Goal: Task Accomplishment & Management: Complete application form

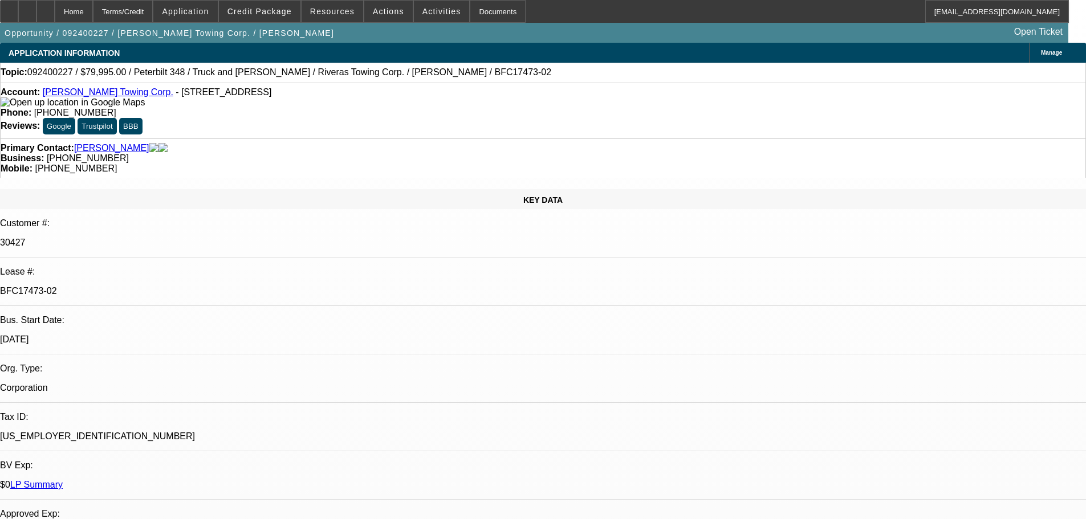
select select "0"
select select "2"
select select "0"
select select "6"
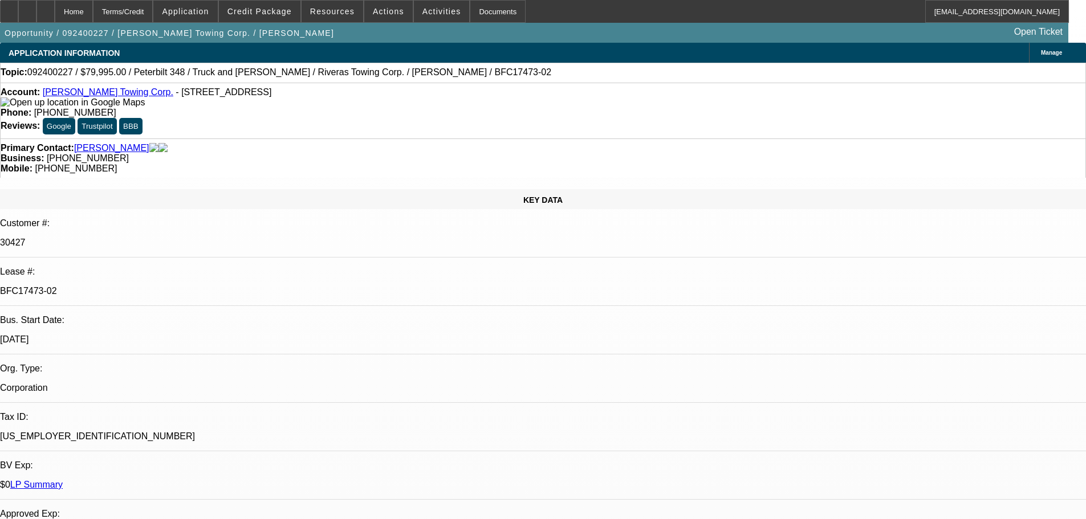
select select "0"
select select "6"
select select "0"
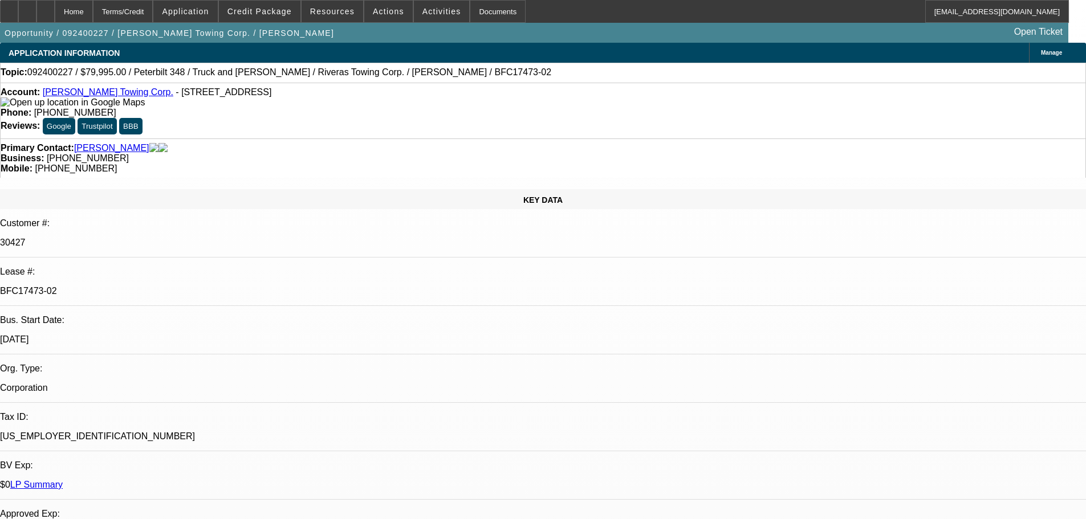
select select "0"
select select "6"
select select "0"
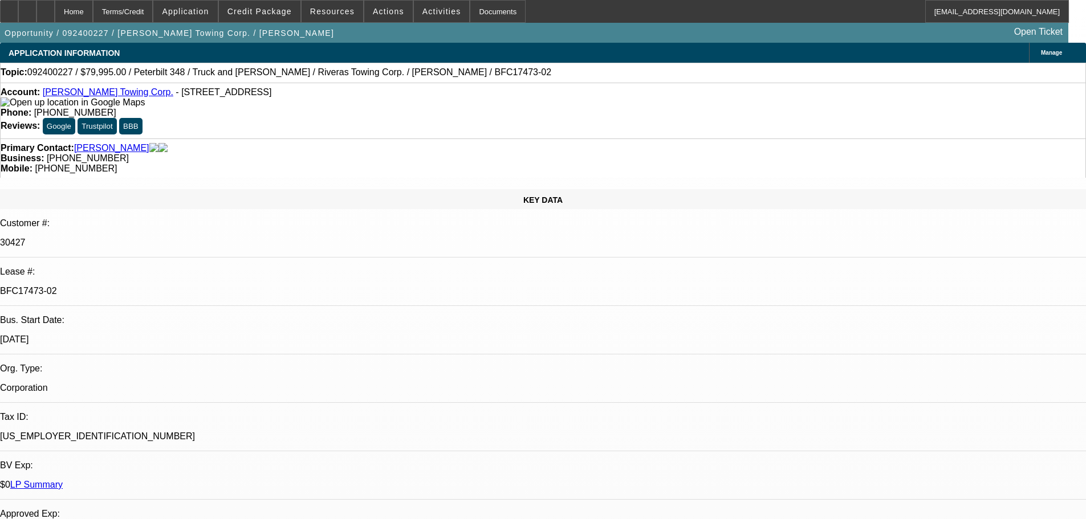
select select "0"
select select "6"
click at [269, 19] on span at bounding box center [260, 11] width 82 height 27
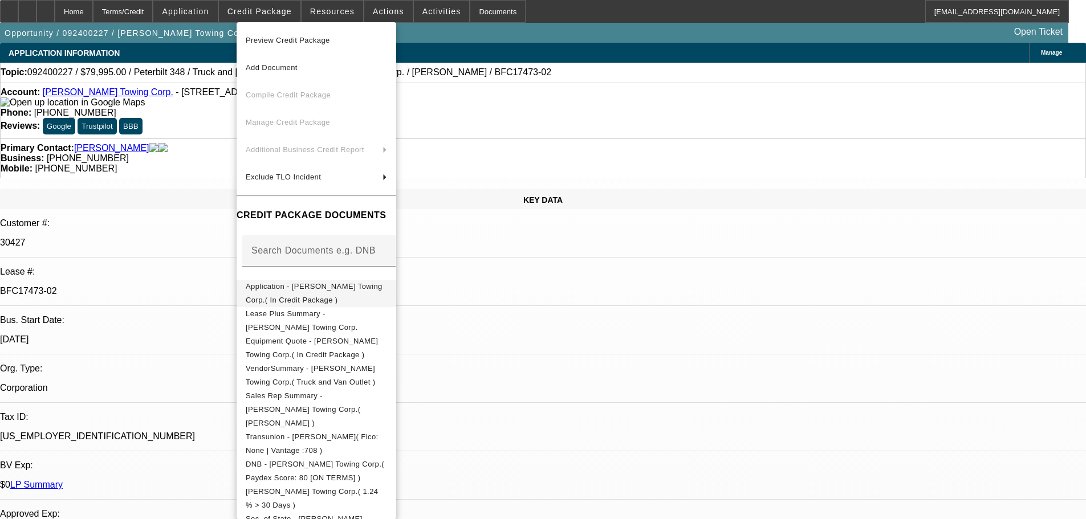
click at [363, 288] on span "Application - Rivera's Towing Corp.( In Credit Package )" at bounding box center [314, 293] width 137 height 22
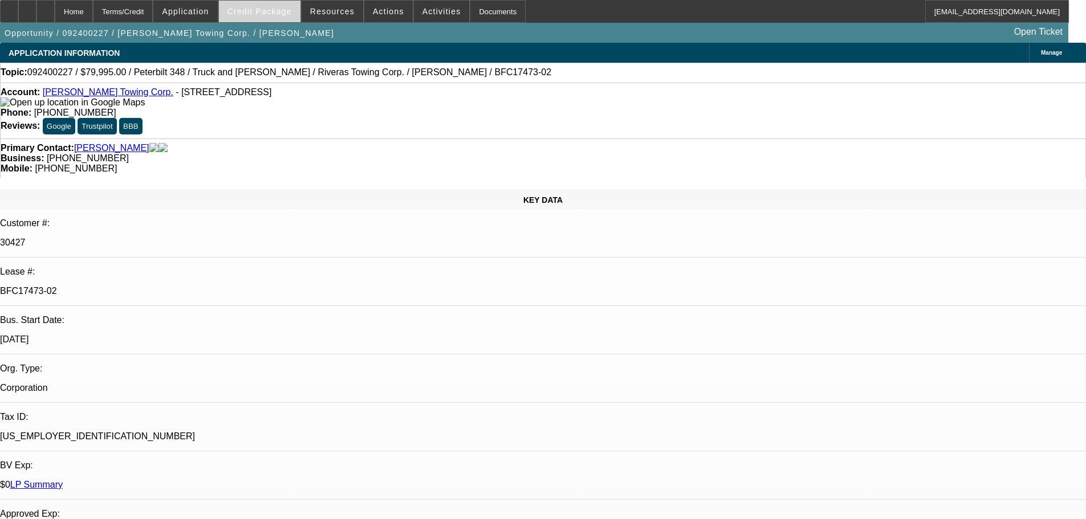
click at [286, 18] on span at bounding box center [260, 11] width 82 height 27
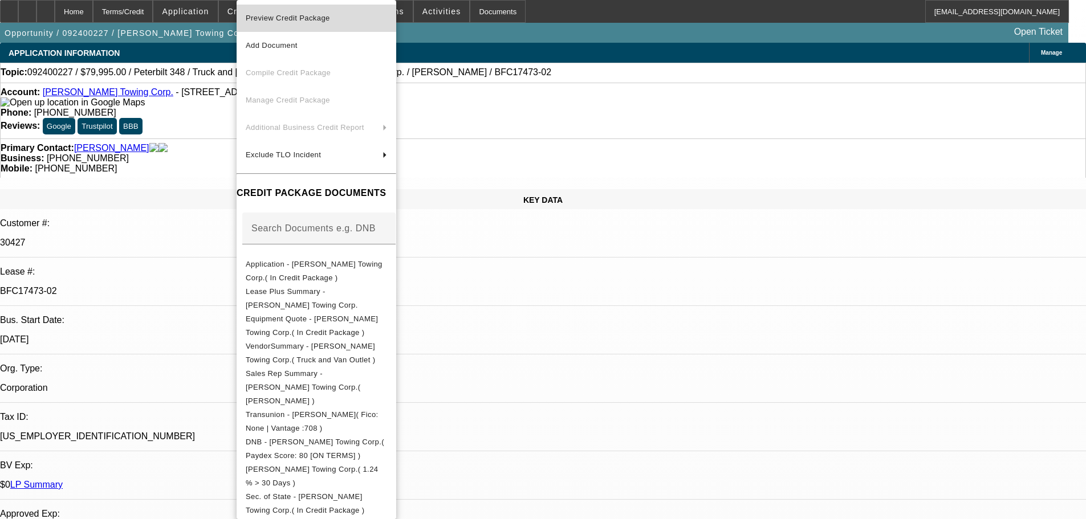
click at [292, 18] on span "Preview Credit Package" at bounding box center [288, 18] width 84 height 9
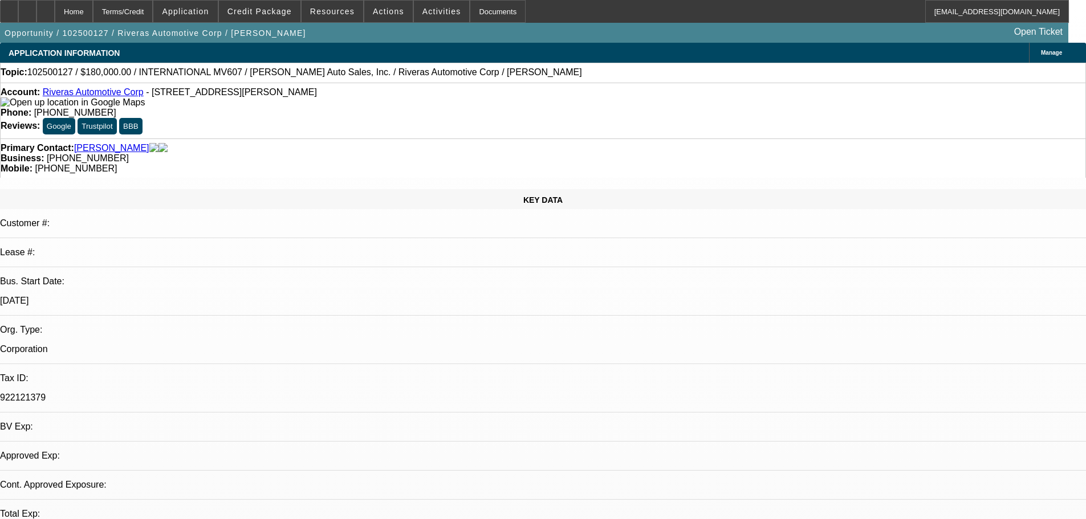
select select "0"
select select "2"
select select "0.1"
select select "4"
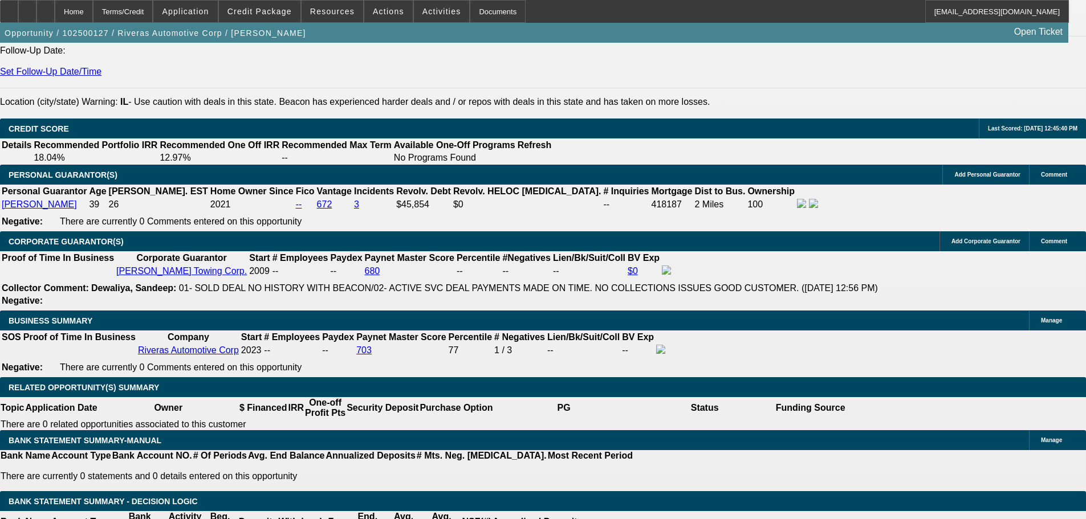
scroll to position [1710, 0]
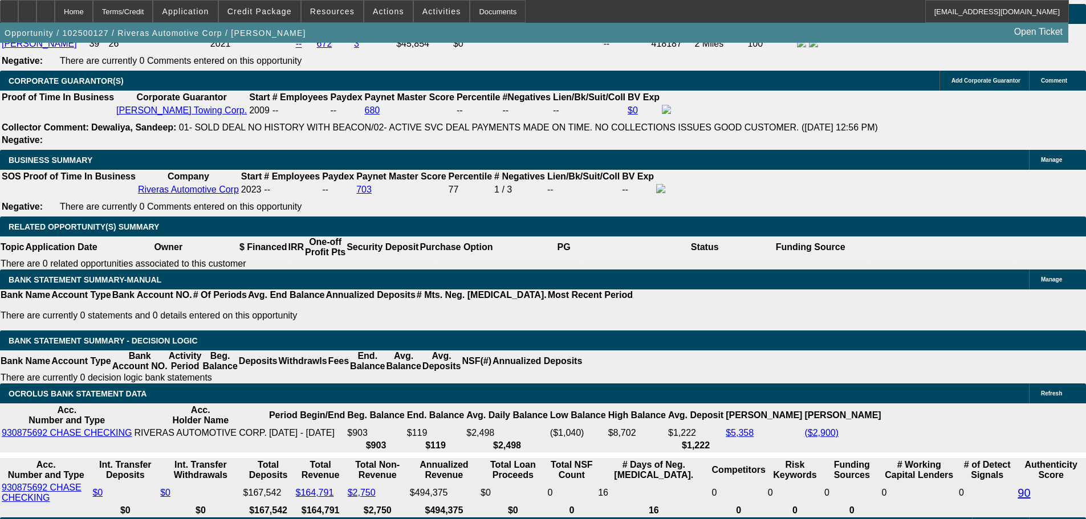
type input "$0.00"
drag, startPoint x: 364, startPoint y: 246, endPoint x: 336, endPoint y: 262, distance: 31.7
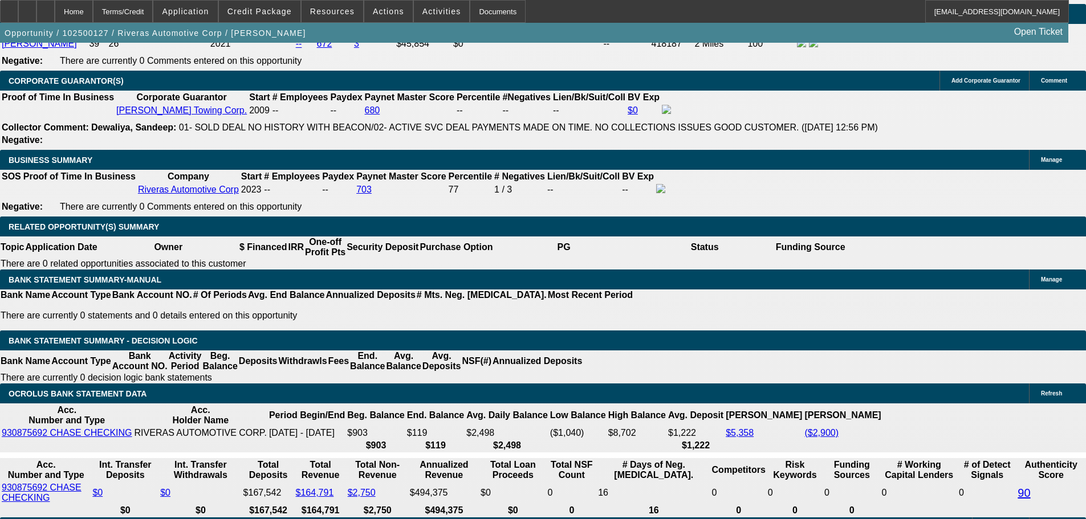
type input "72"
type input "9"
type input "$3,244.60"
type input "$6,489.20"
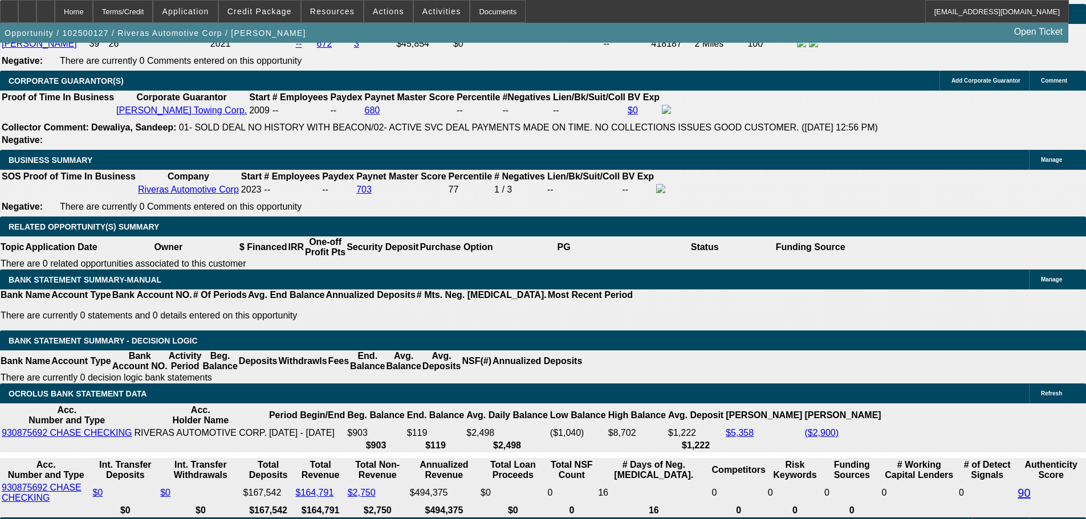
type input "9.9"
type input "$3,325.58"
type input "$6,651.16"
type input "9.9"
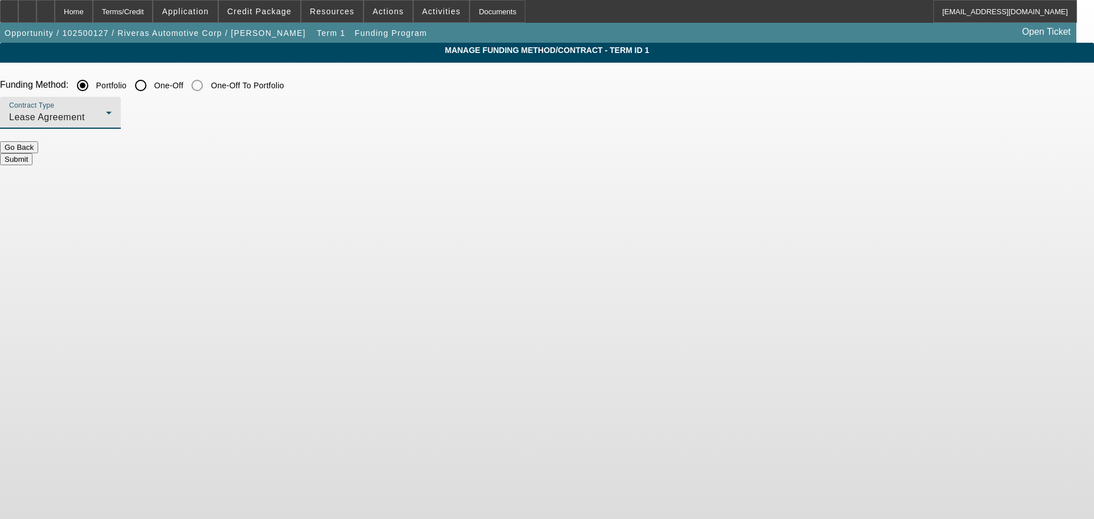
click at [106, 120] on div "Lease Agreement" at bounding box center [57, 118] width 97 height 14
click at [296, 178] on span "Equipment Finance Agreement" at bounding box center [297, 175] width 131 height 27
click at [152, 89] on input "One-Off" at bounding box center [140, 85] width 23 height 23
radio input "true"
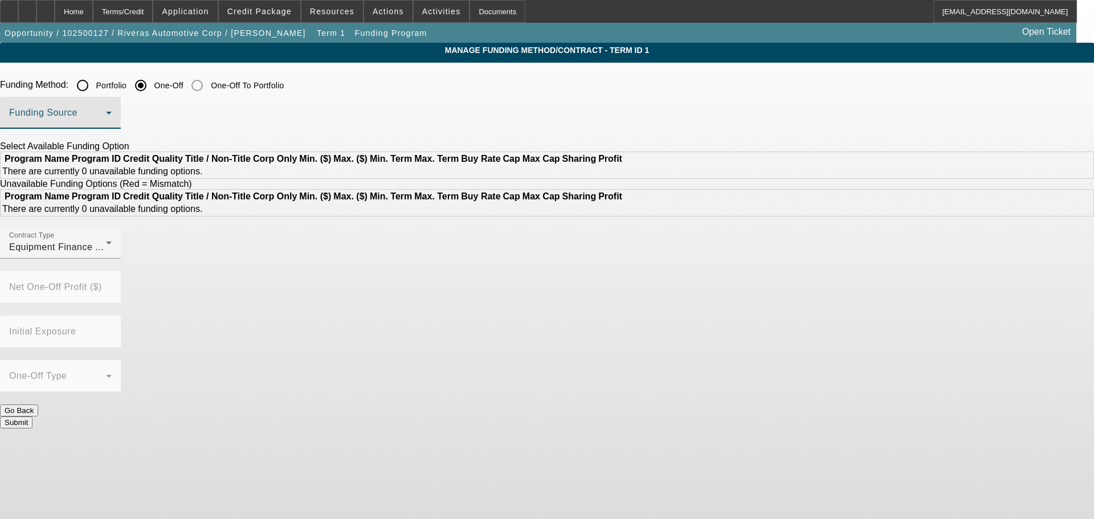
click at [106, 119] on span at bounding box center [57, 118] width 97 height 14
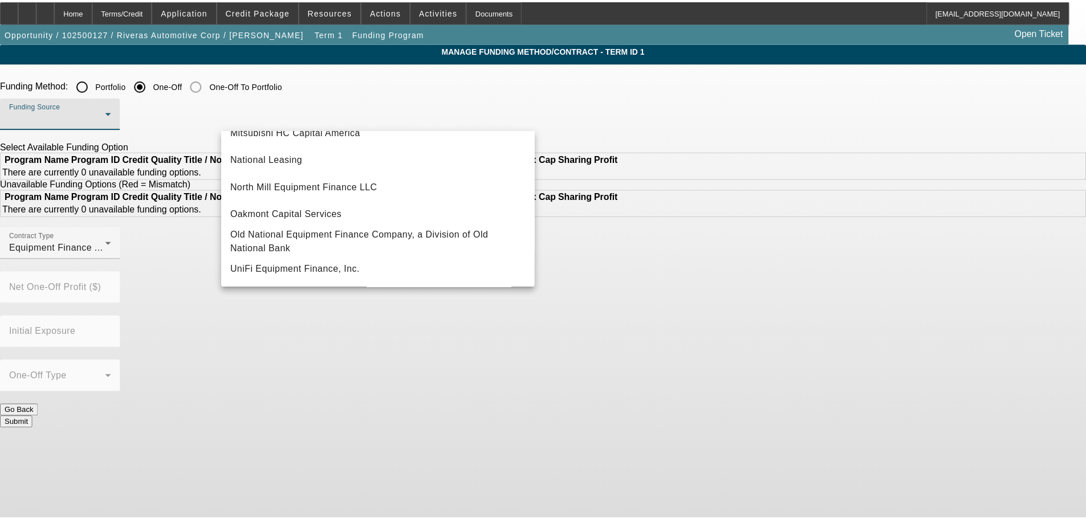
scroll to position [193, 0]
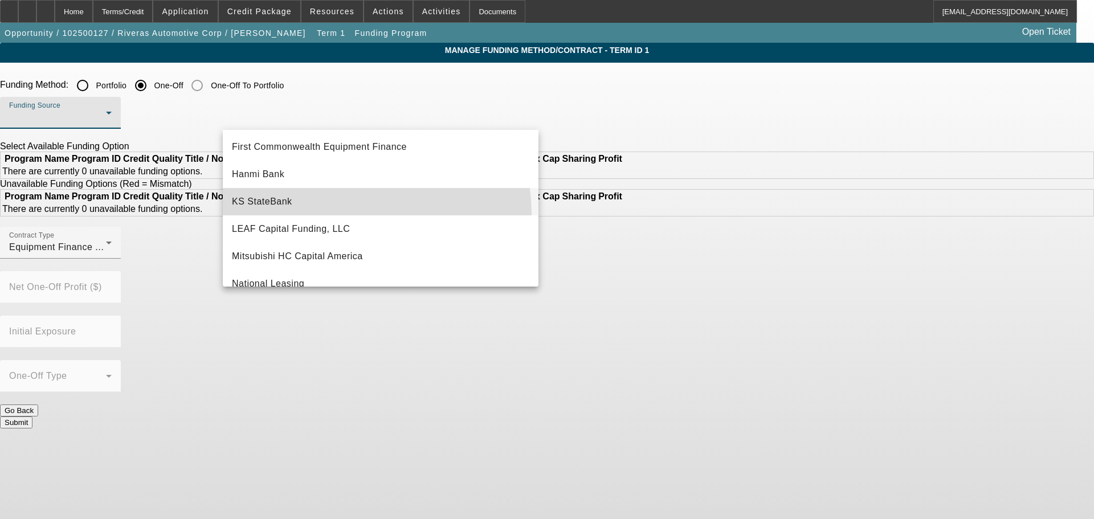
click at [323, 215] on mat-option "KS StateBank" at bounding box center [381, 201] width 316 height 27
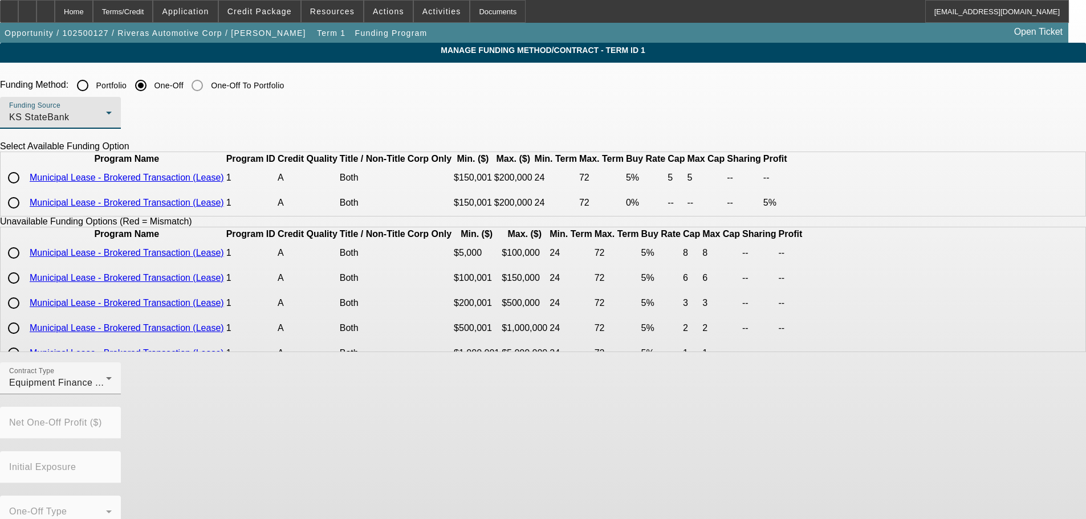
click at [106, 117] on div "KS StateBank" at bounding box center [57, 118] width 97 height 14
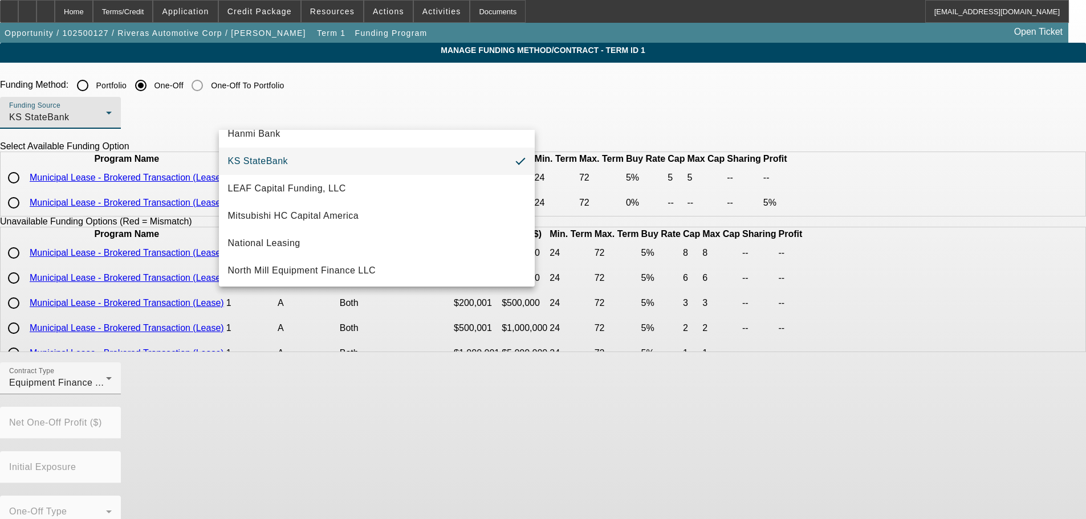
scroll to position [235, 0]
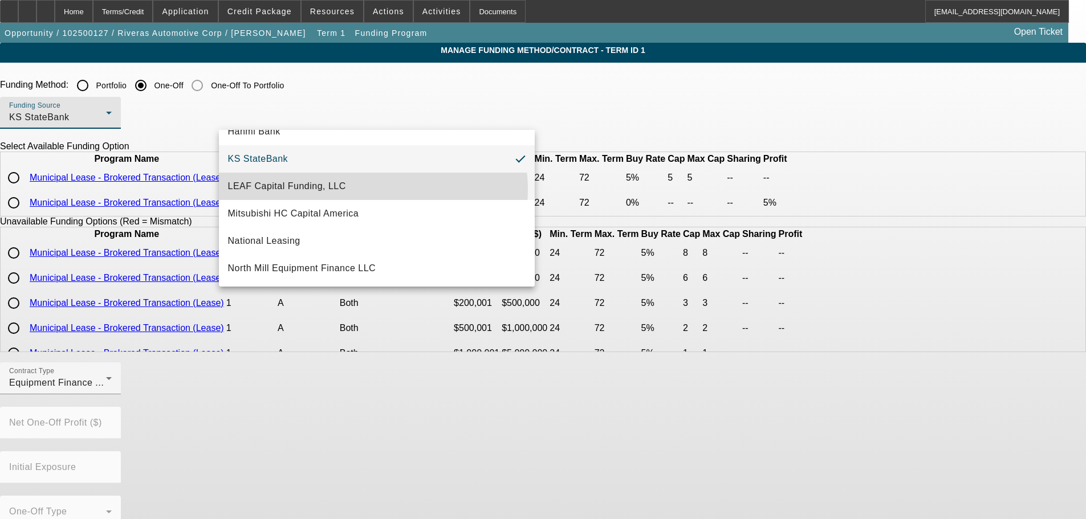
click at [373, 190] on mat-option "LEAF Capital Funding, LLC" at bounding box center [377, 186] width 316 height 27
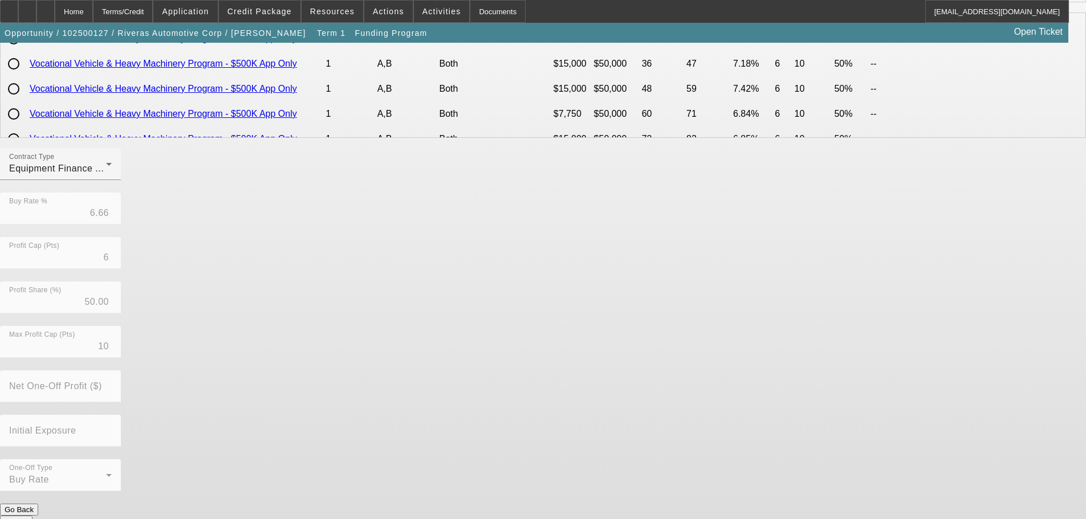
scroll to position [192, 0]
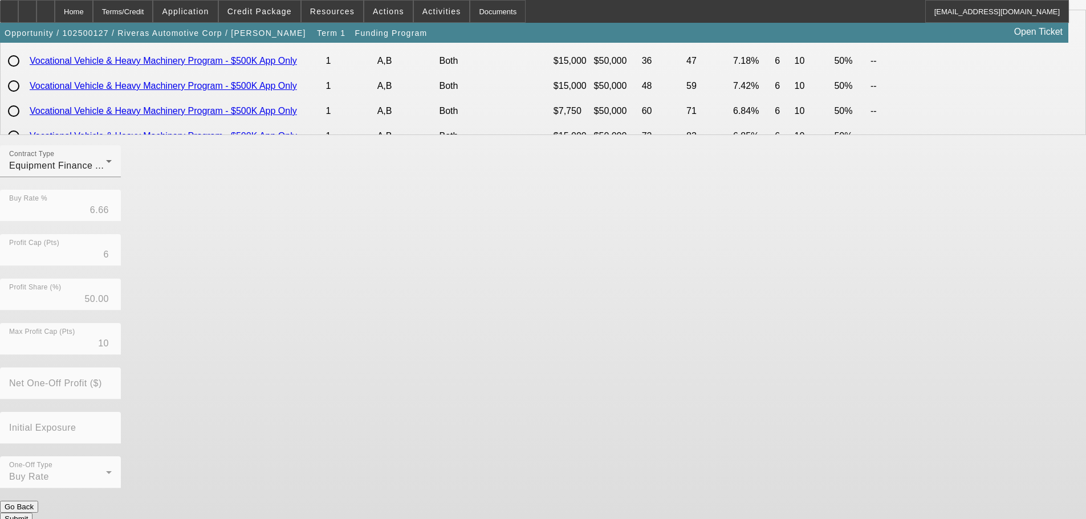
click at [32, 513] on button "Submit" at bounding box center [16, 519] width 32 height 12
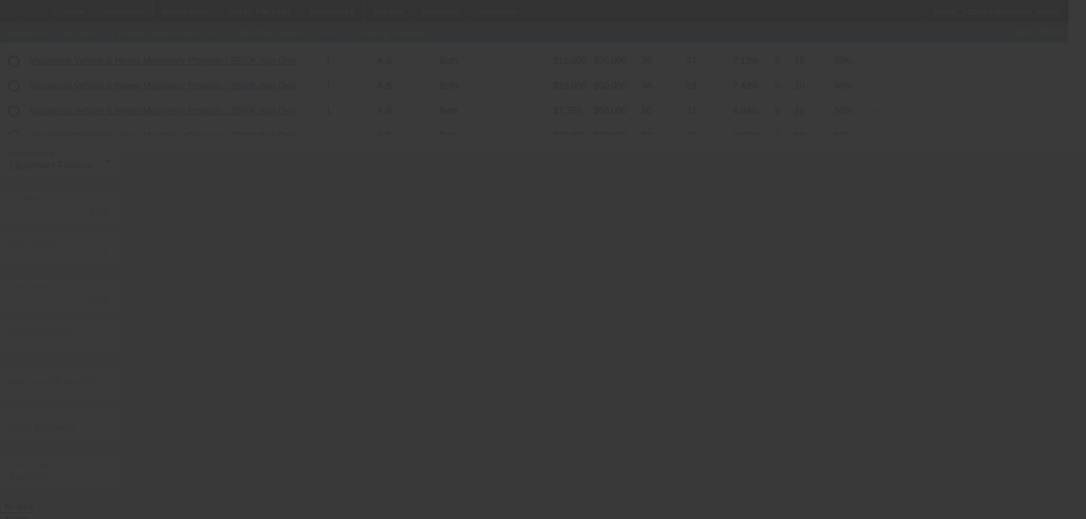
radio input "true"
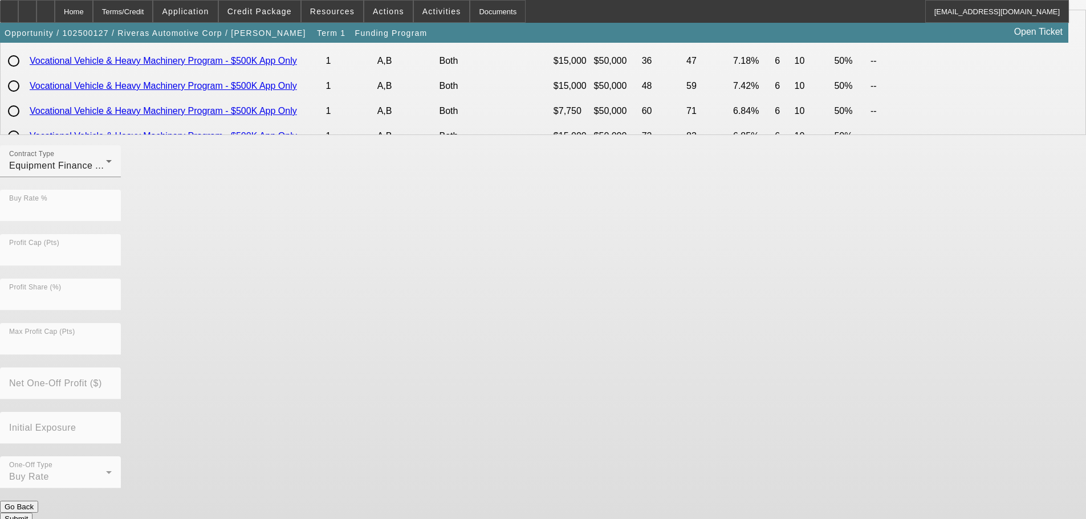
scroll to position [0, 0]
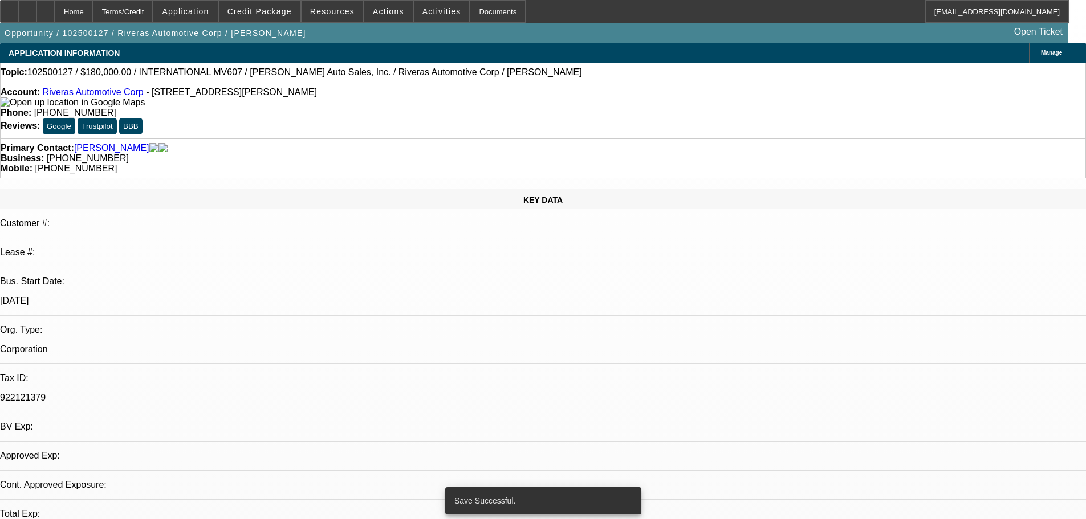
select select "0"
select select "2"
select select "0"
select select "6"
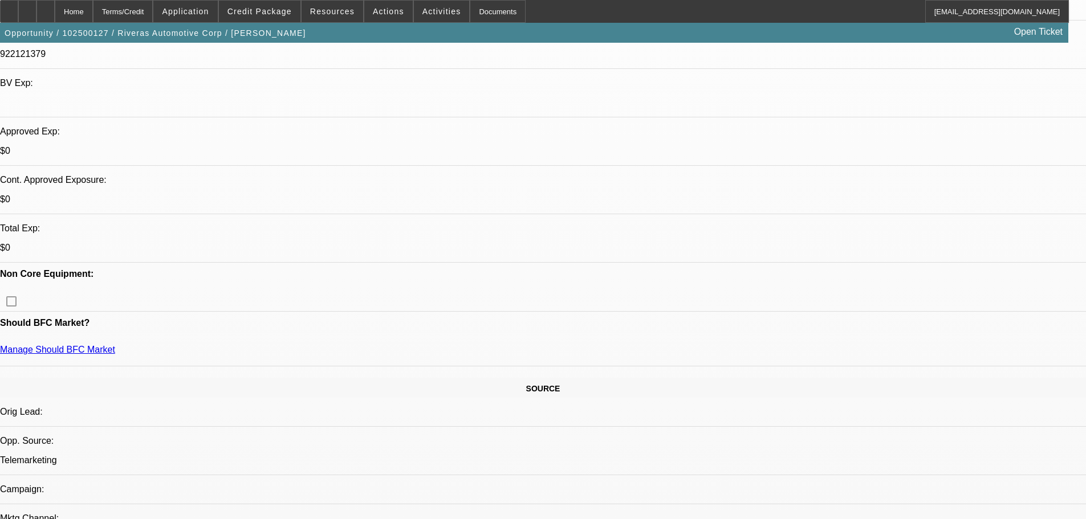
scroll to position [237, 0]
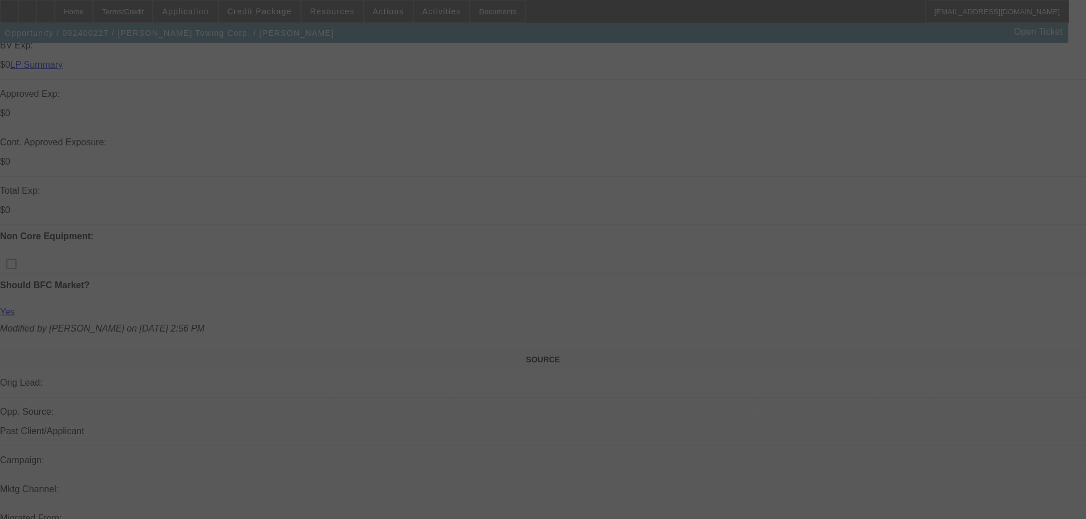
scroll to position [596, 0]
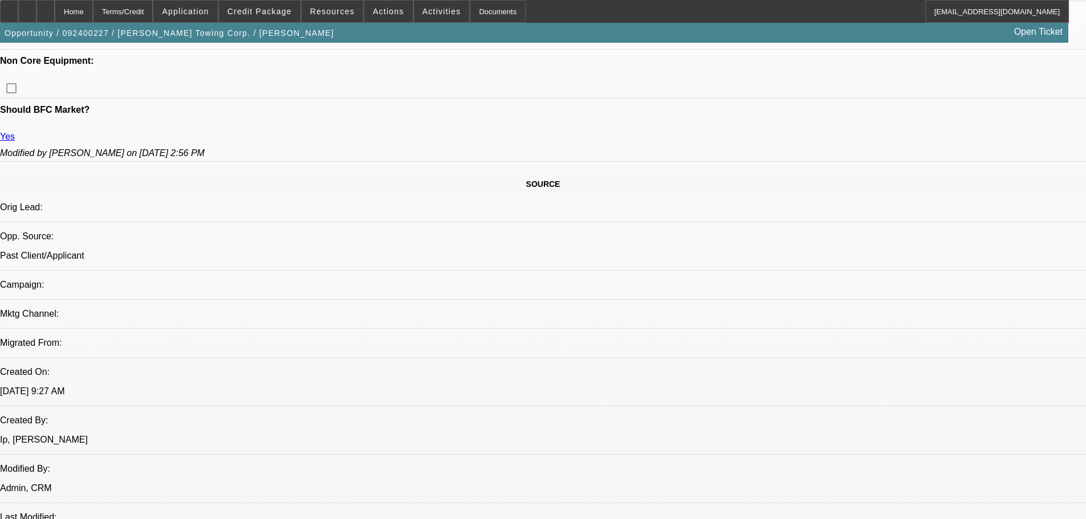
select select "0"
select select "2"
select select "0"
select select "6"
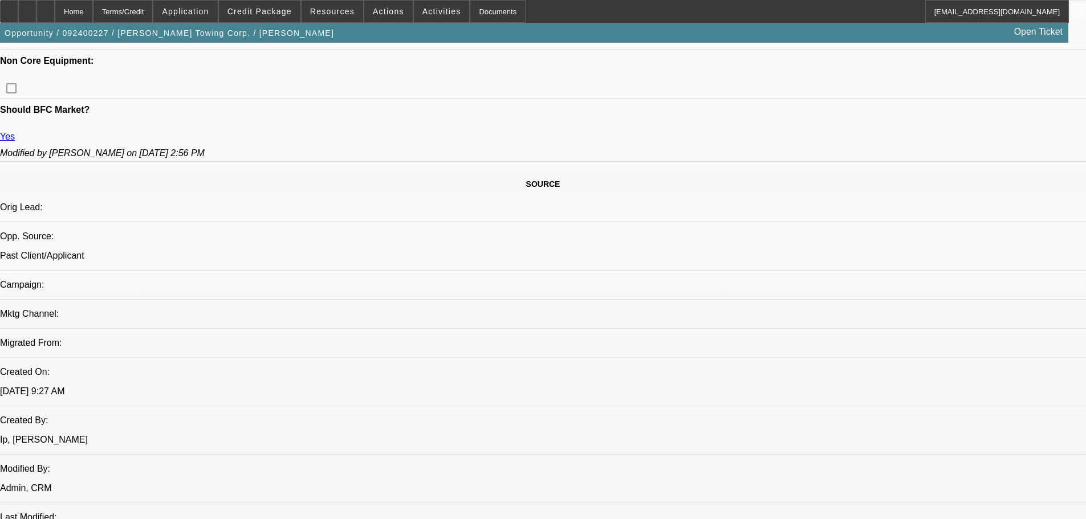
select select "0"
select select "6"
select select "0"
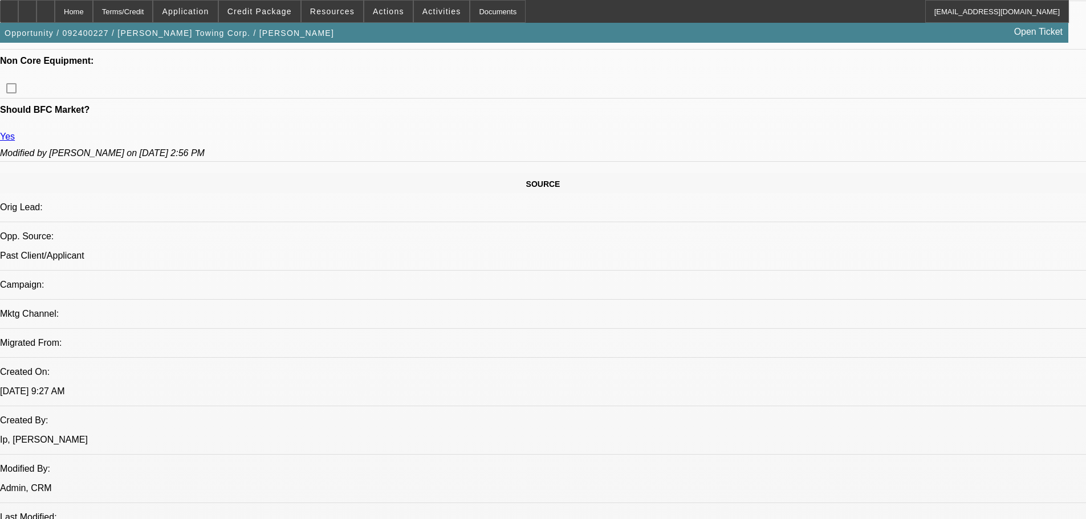
select select "0"
select select "6"
select select "0"
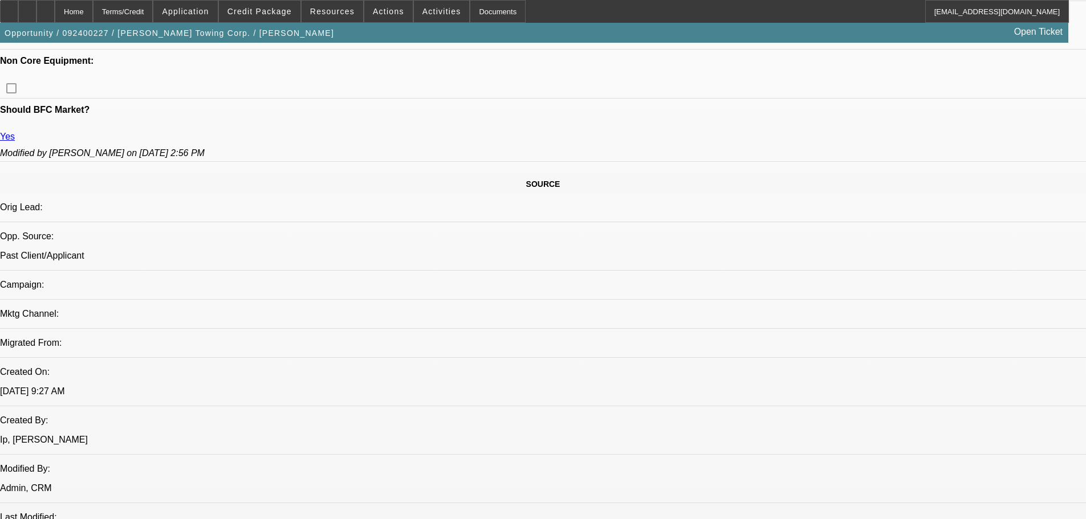
select select "0"
select select "6"
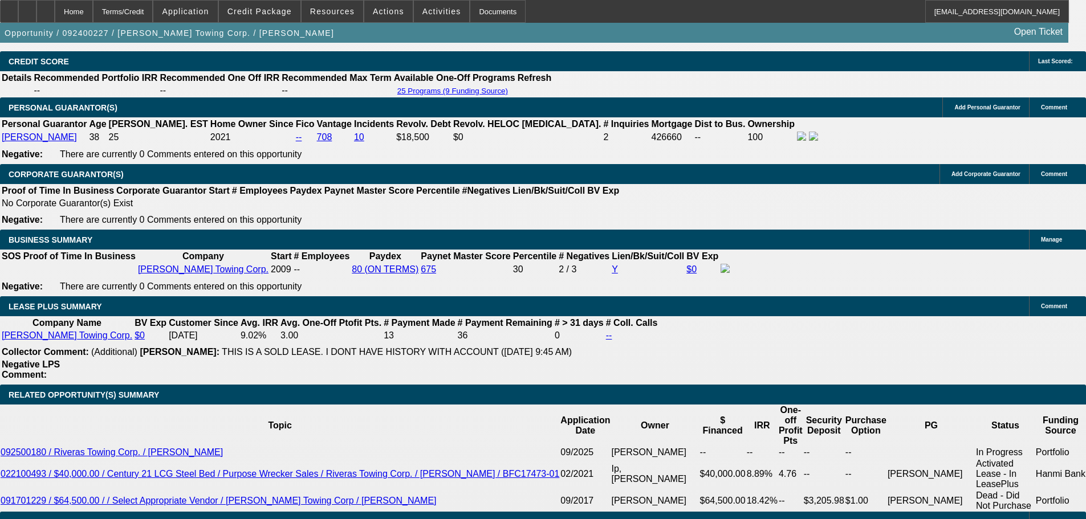
scroll to position [1801, 0]
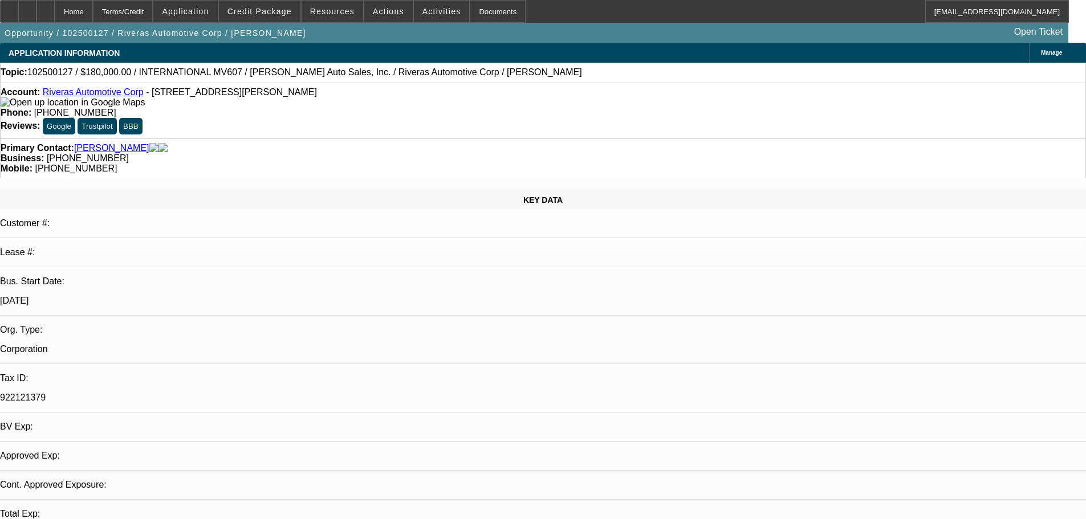
select select "0"
select select "2"
select select "0"
select select "6"
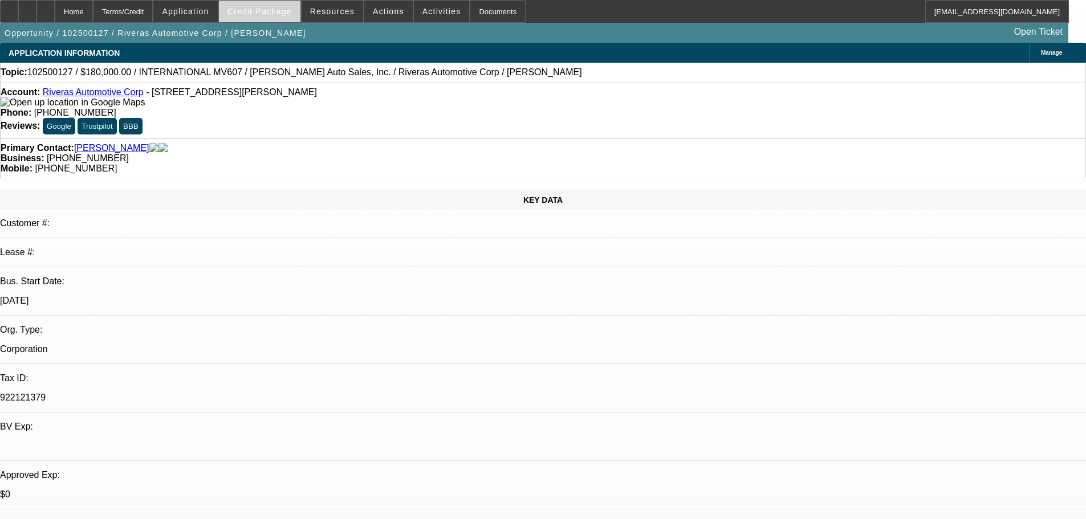
click at [247, 9] on span "Credit Package" at bounding box center [259, 11] width 64 height 9
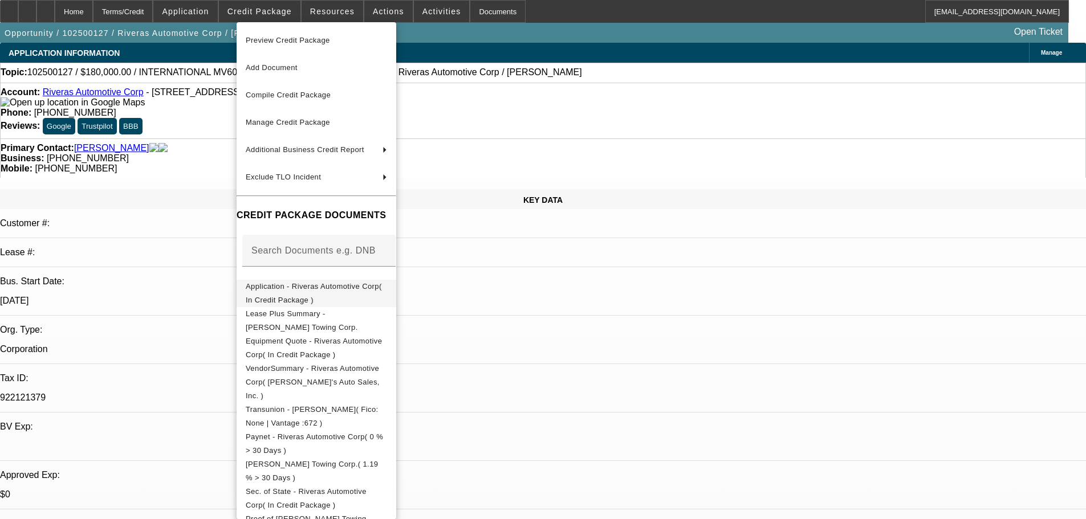
click at [307, 292] on span "Application - Riveras Automotive Corp( In Credit Package )" at bounding box center [314, 293] width 136 height 22
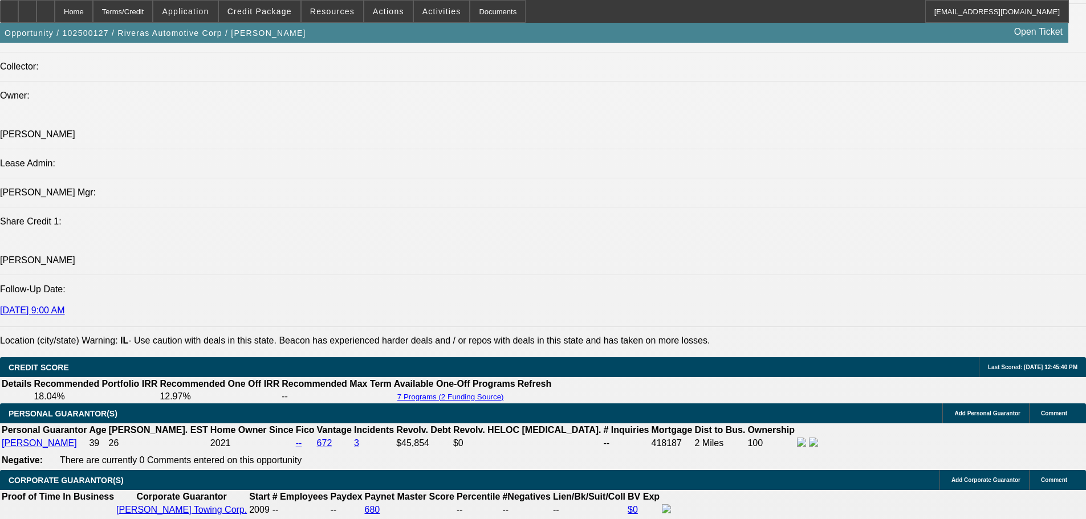
scroll to position [1311, 0]
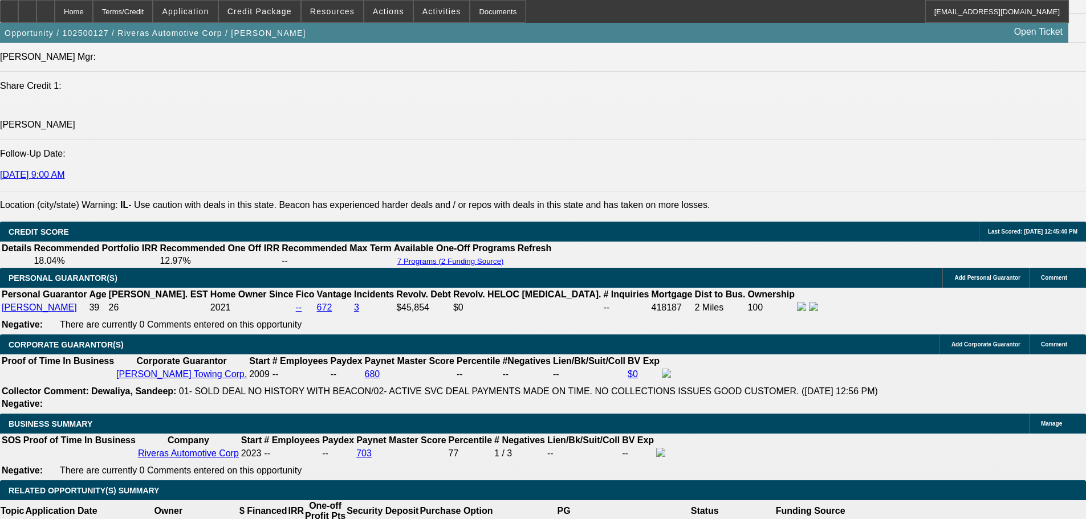
scroll to position [1653, 0]
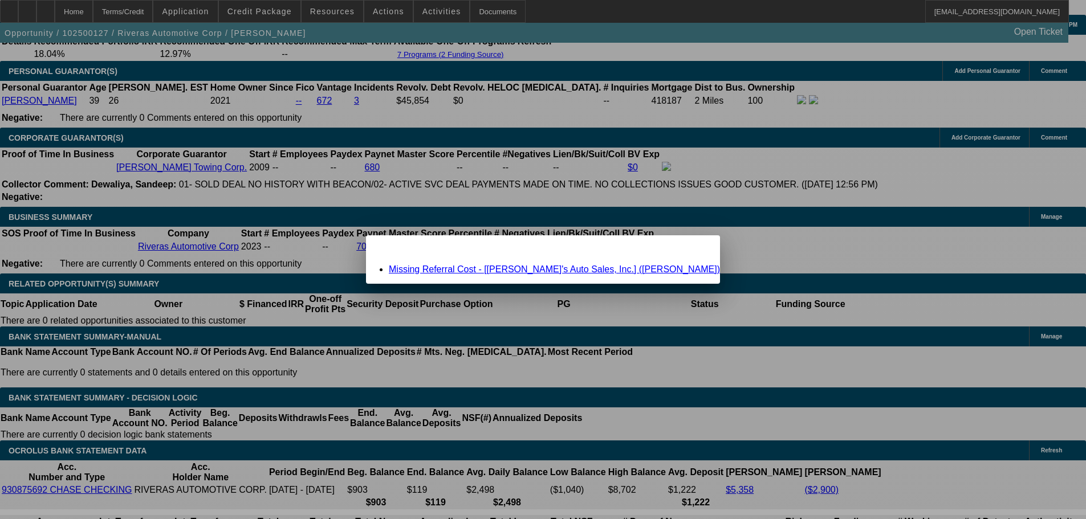
click at [519, 270] on link "Missing Referral Cost - [Rick's Auto Sales, Inc.] (Whitaker, Courtney)" at bounding box center [554, 269] width 331 height 10
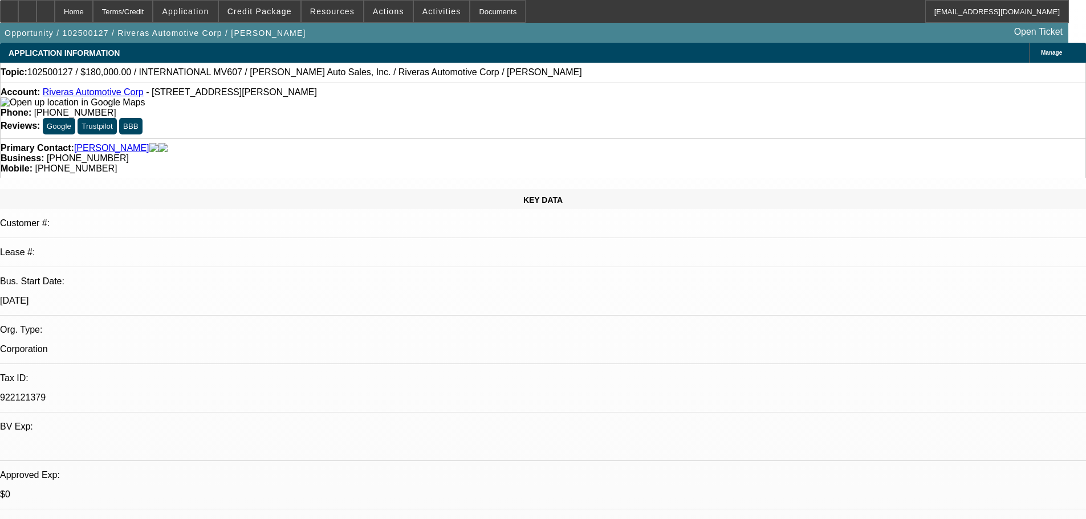
scroll to position [1653, 0]
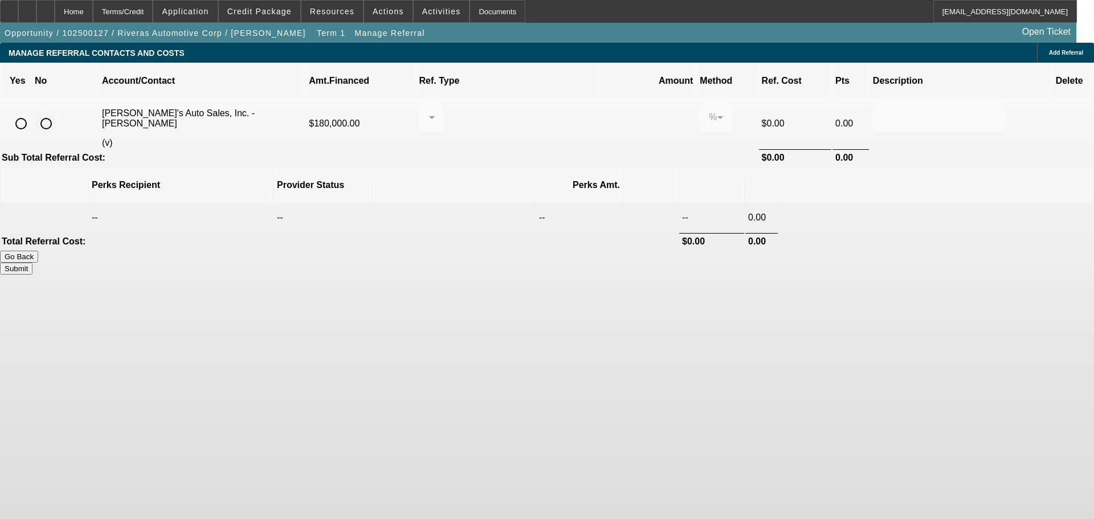
click at [58, 113] on input "radio" at bounding box center [46, 123] width 23 height 23
radio input "true"
click at [32, 263] on button "Submit" at bounding box center [16, 269] width 32 height 12
type input "0.000"
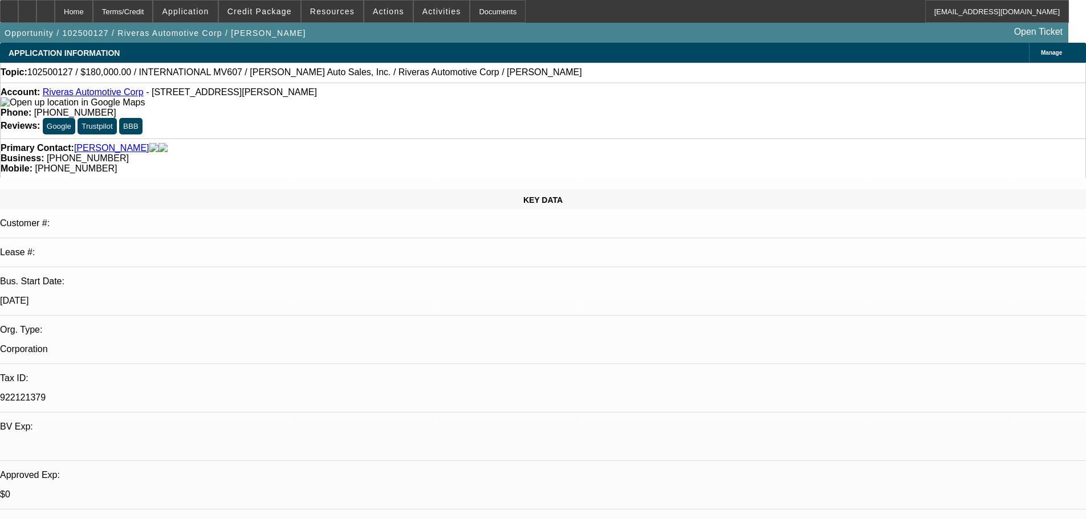
select select "0"
select select "2"
select select "0"
select select "6"
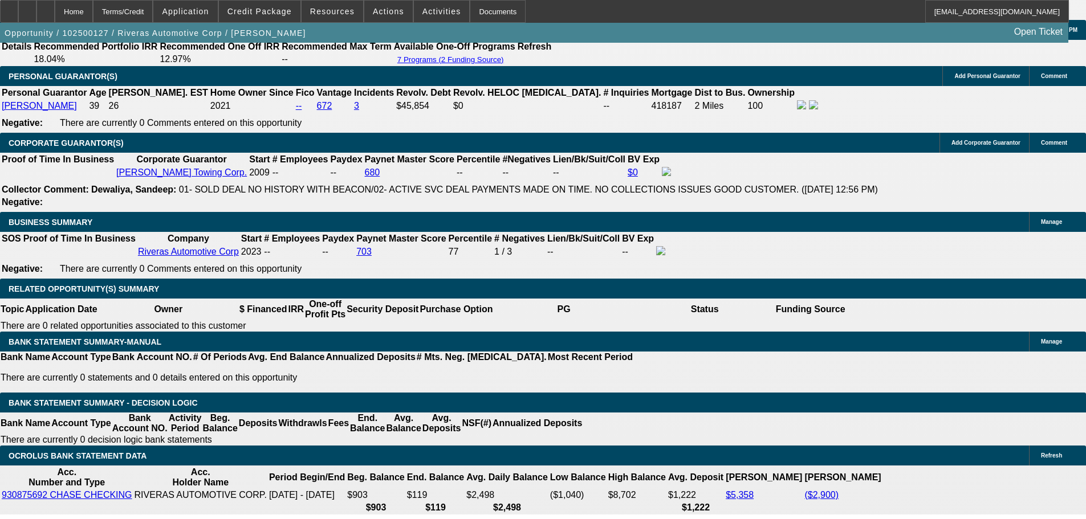
scroll to position [1653, 0]
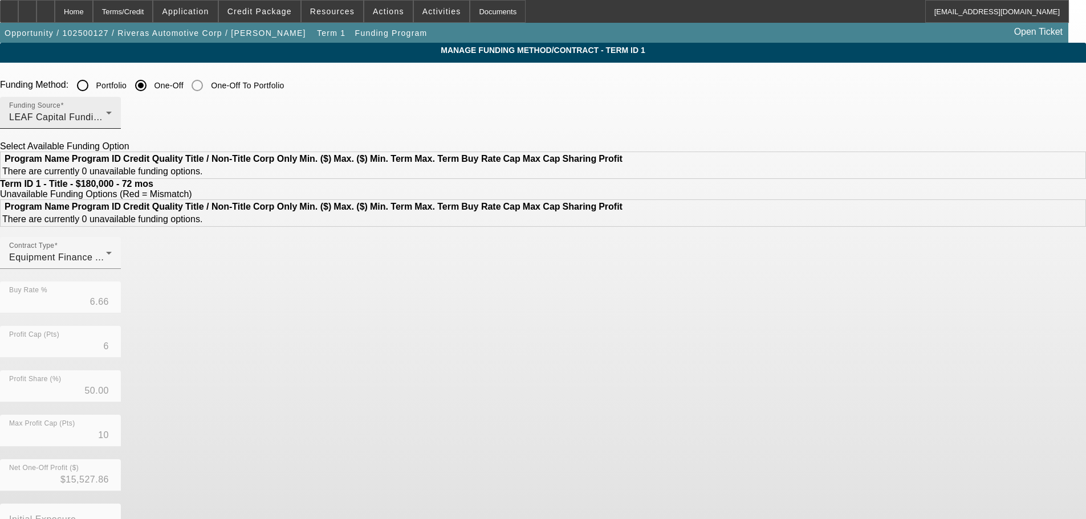
click at [127, 116] on span "LEAF Capital Funding, LLC" at bounding box center [68, 117] width 118 height 10
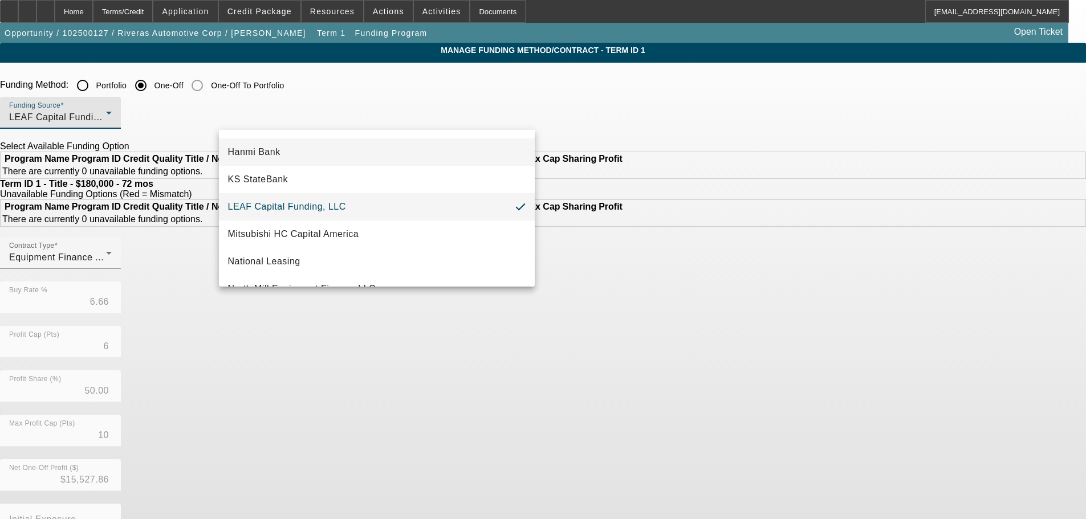
scroll to position [323, 0]
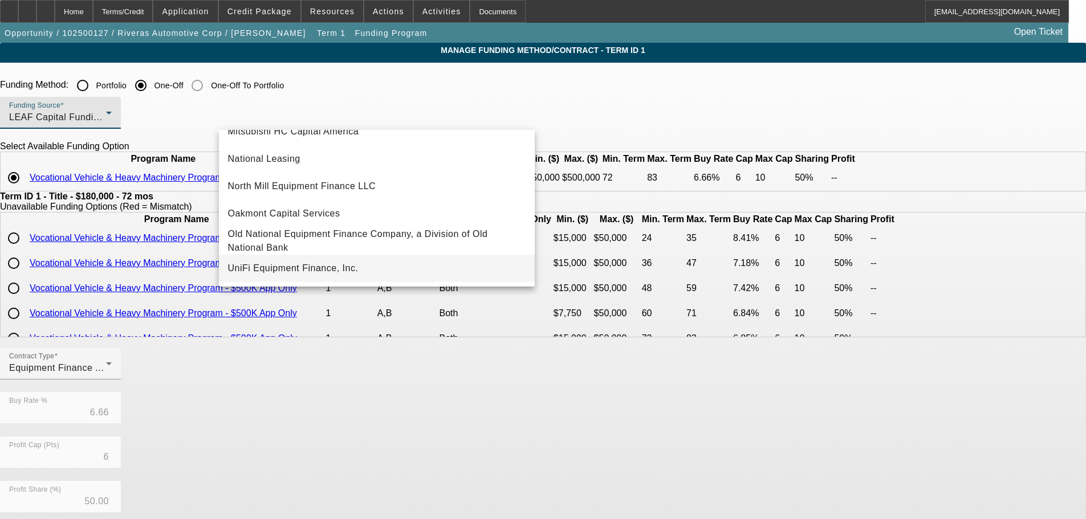
click at [298, 268] on span "UniFi Equipment Finance, Inc." at bounding box center [293, 269] width 131 height 14
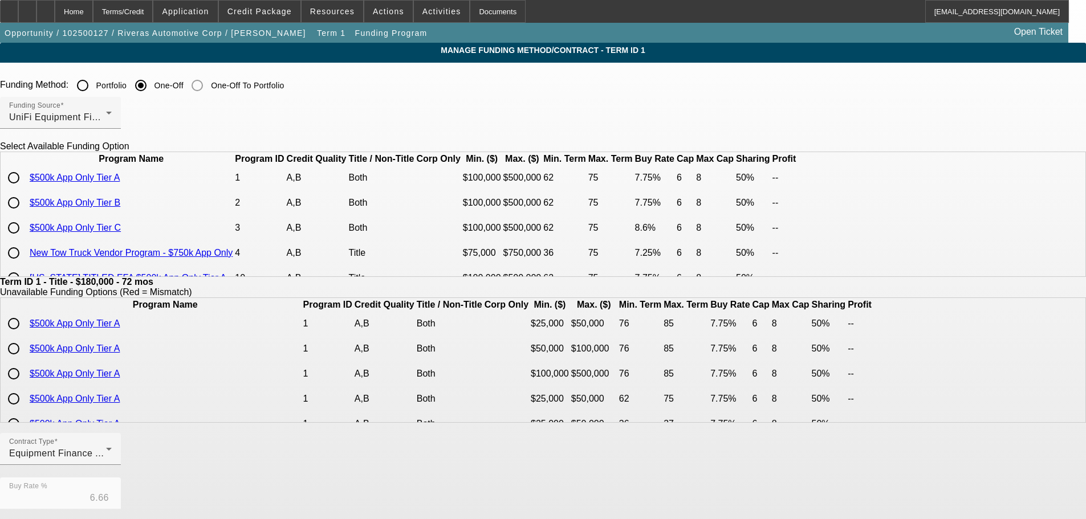
drag, startPoint x: 234, startPoint y: 199, endPoint x: 268, endPoint y: 210, distance: 36.3
click at [25, 189] on input "radio" at bounding box center [13, 177] width 23 height 23
radio input "true"
type input "7.75"
type input "8"
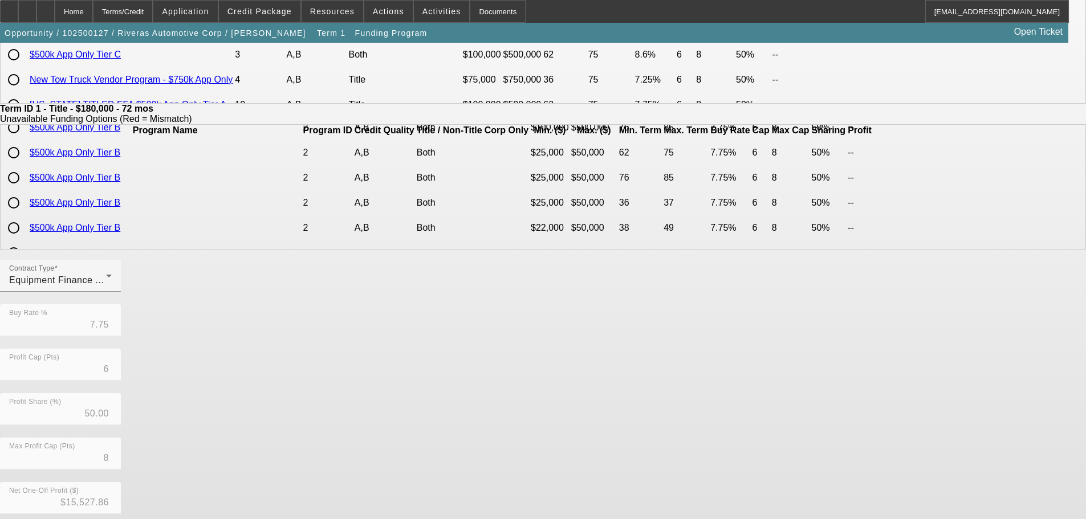
scroll to position [269, 0]
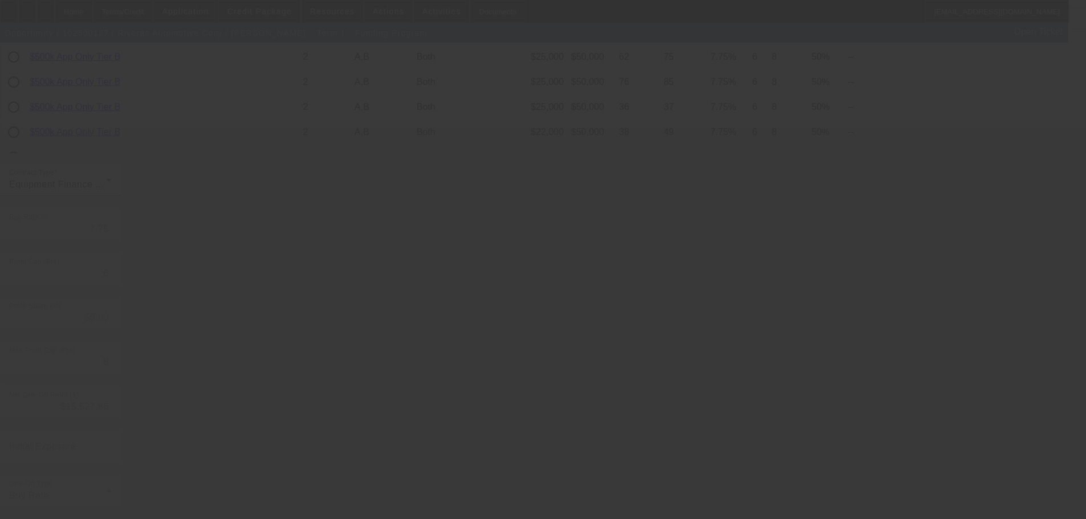
type input "6.66"
type input "10"
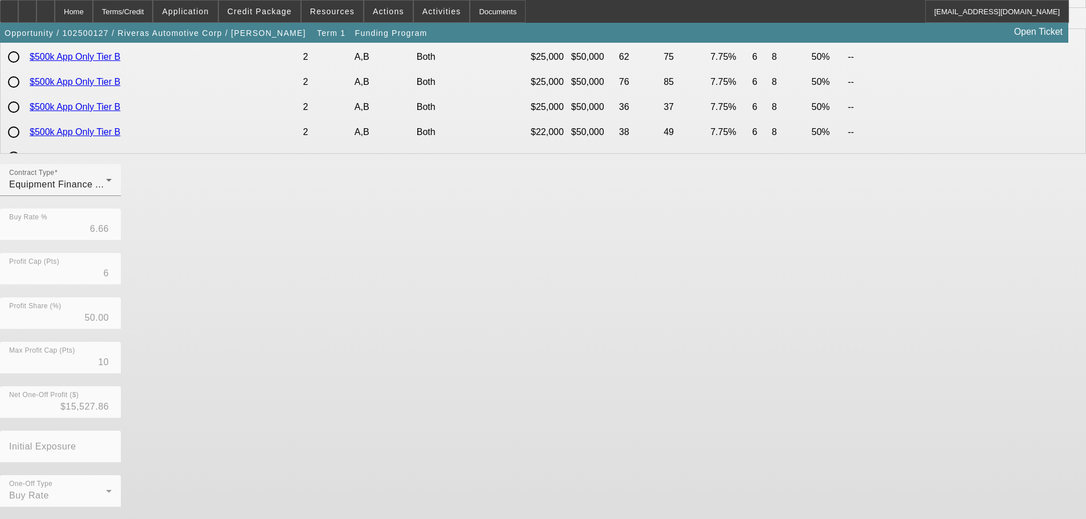
scroll to position [0, 0]
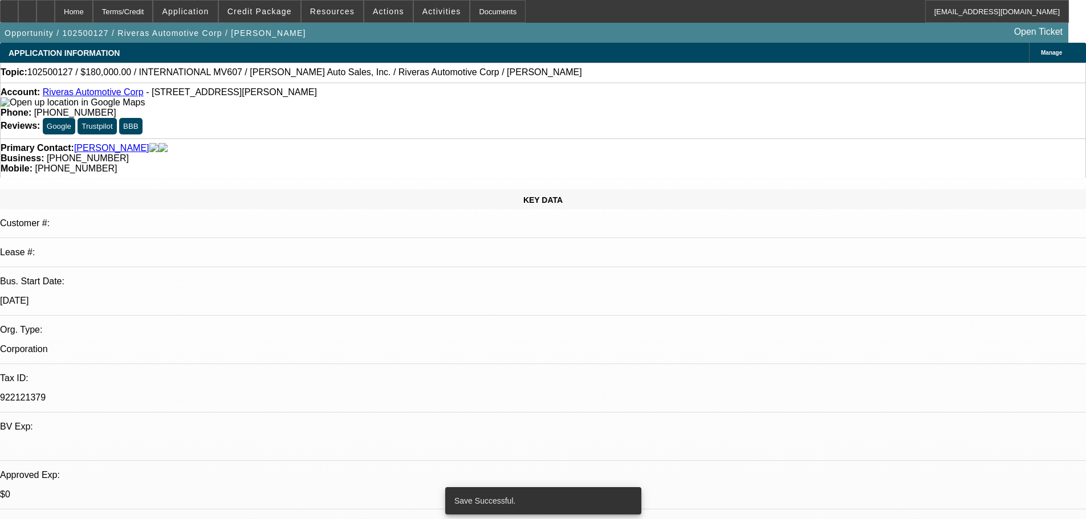
select select "0"
select select "2"
select select "0"
select select "6"
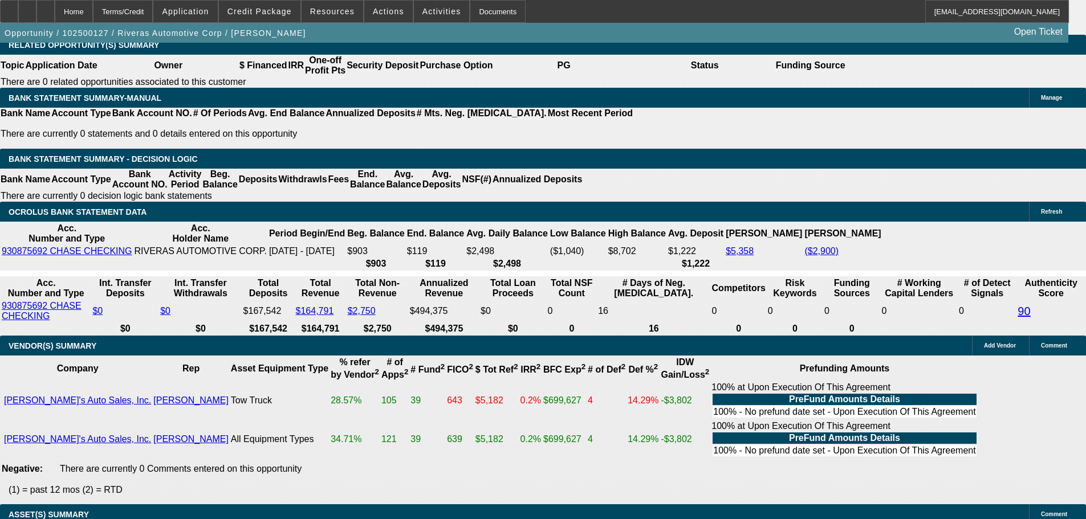
scroll to position [1881, 0]
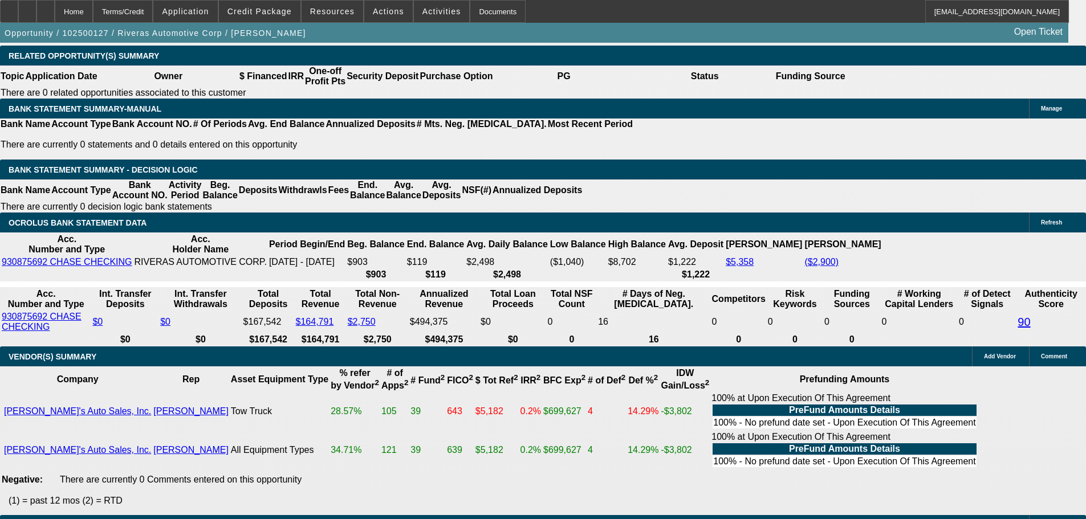
select select "0"
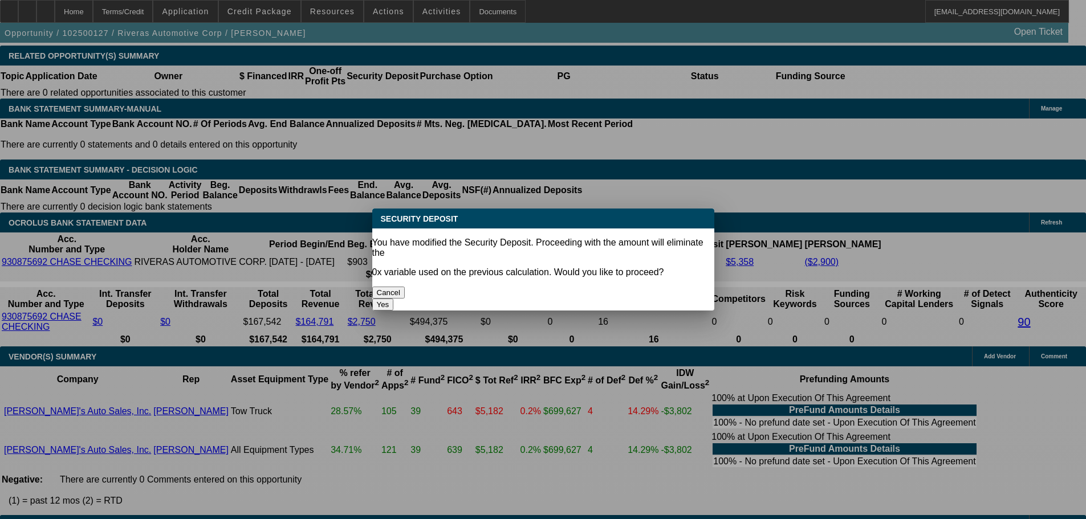
scroll to position [0, 0]
click at [394, 299] on button "Yes" at bounding box center [383, 305] width 22 height 12
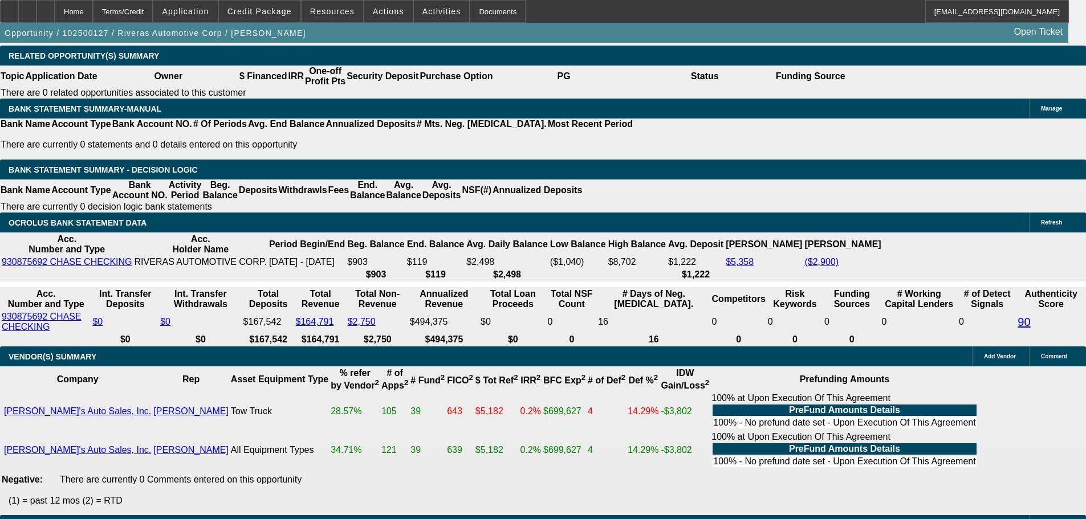
scroll to position [1881, 0]
type input "$0.00"
type input "UNKNOWN"
select select "1"
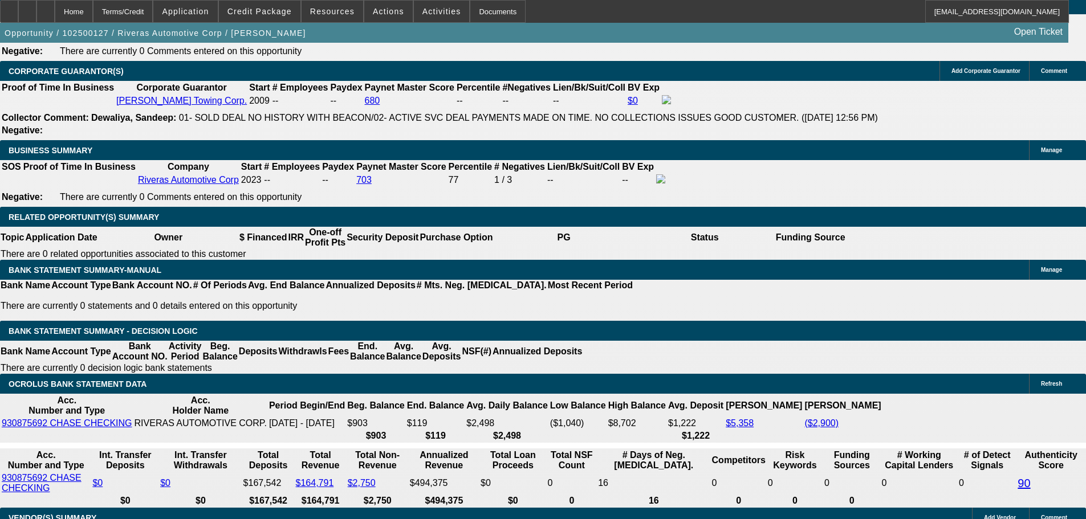
scroll to position [1596, 0]
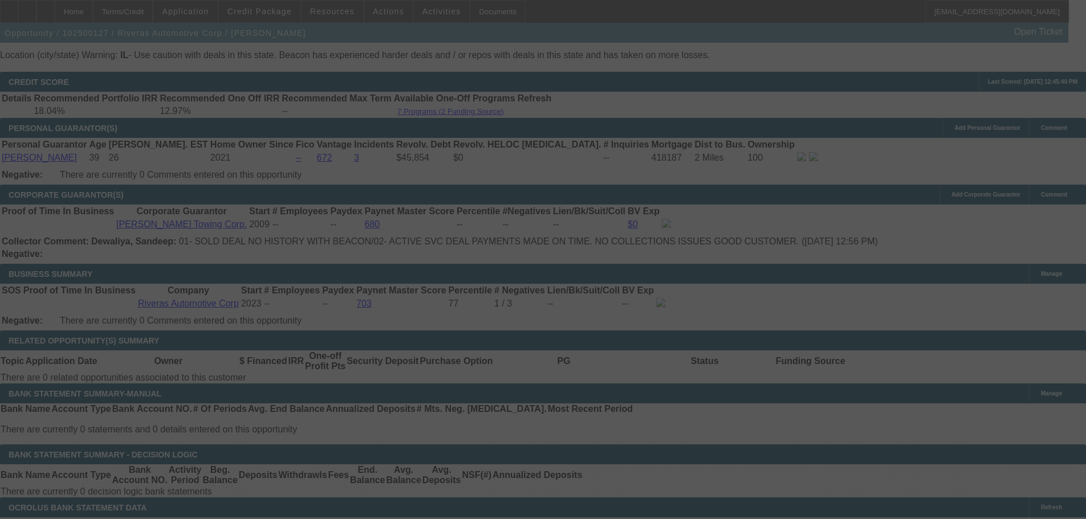
select select "0"
select select "6"
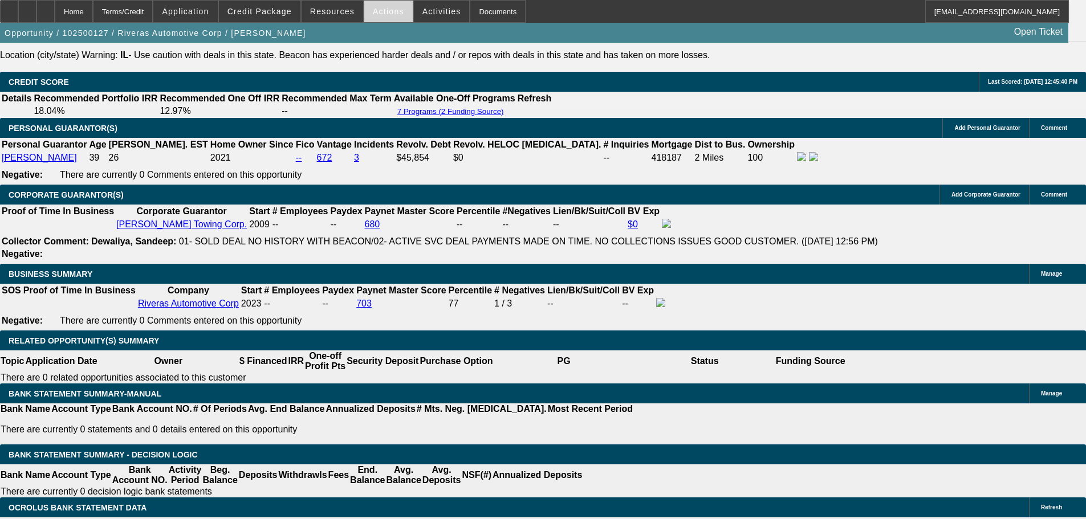
click at [386, 17] on span at bounding box center [388, 11] width 48 height 27
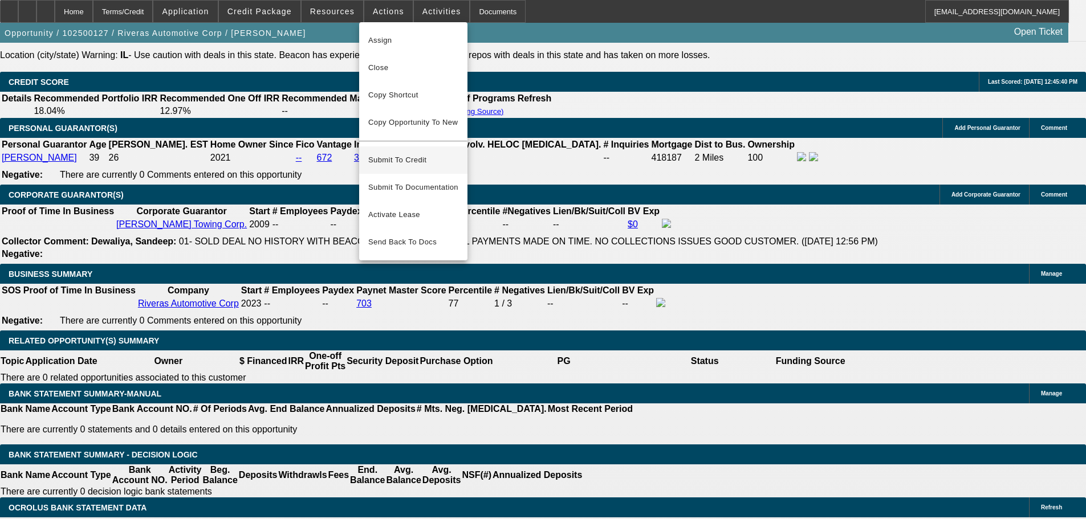
click at [408, 153] on span "Submit To Credit" at bounding box center [413, 160] width 90 height 14
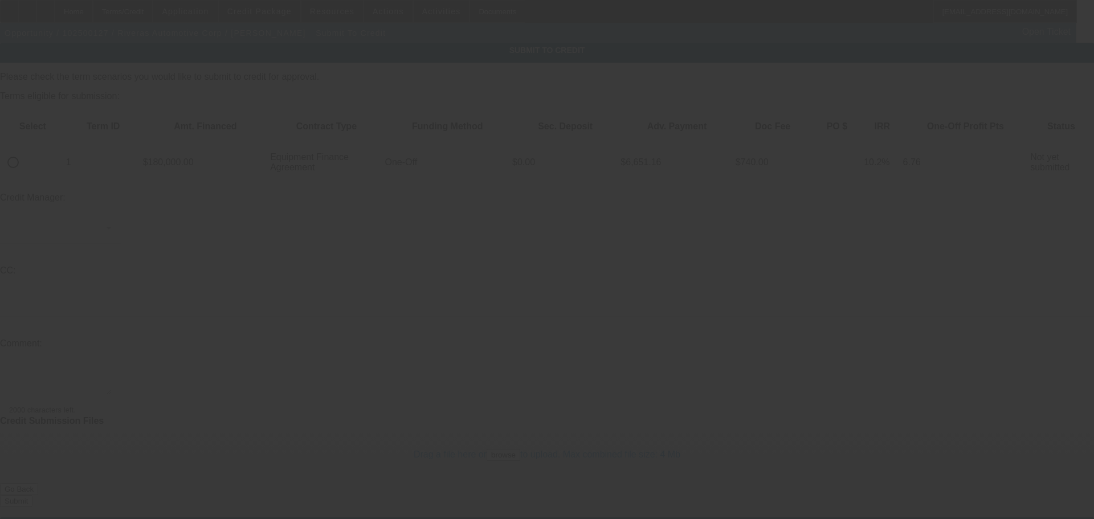
click at [44, 127] on div at bounding box center [547, 259] width 1094 height 519
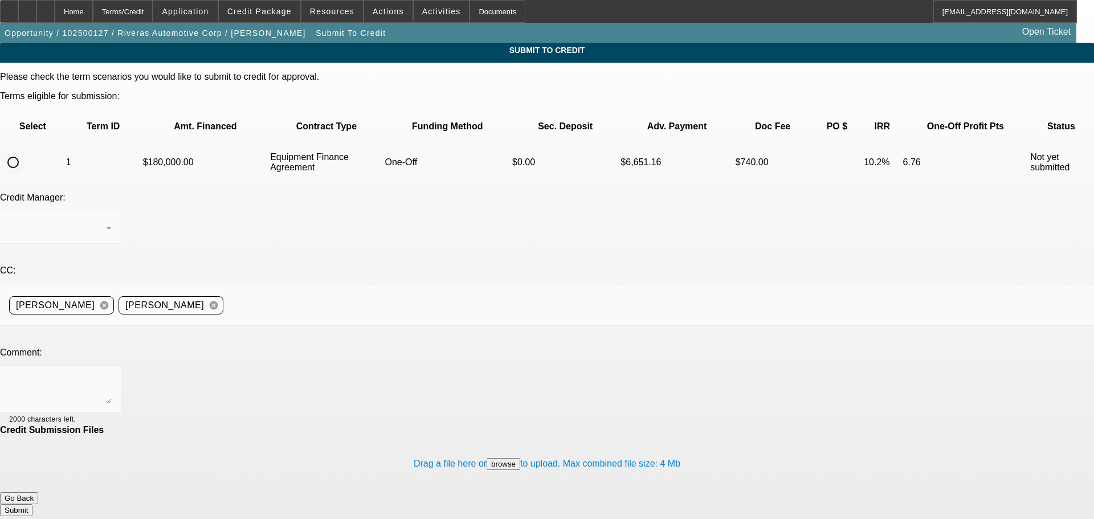
click at [25, 151] on input "radio" at bounding box center [13, 162] width 23 height 23
radio input "true"
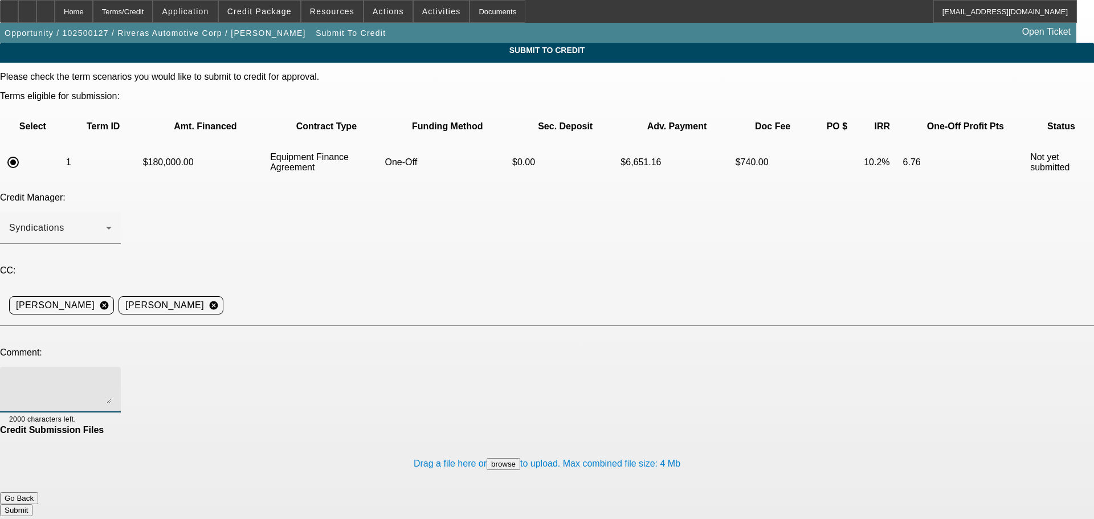
click at [112, 376] on textarea at bounding box center [60, 389] width 103 height 27
type textarea "please forward to Unifi"
click at [32, 504] on button "Submit" at bounding box center [16, 510] width 32 height 12
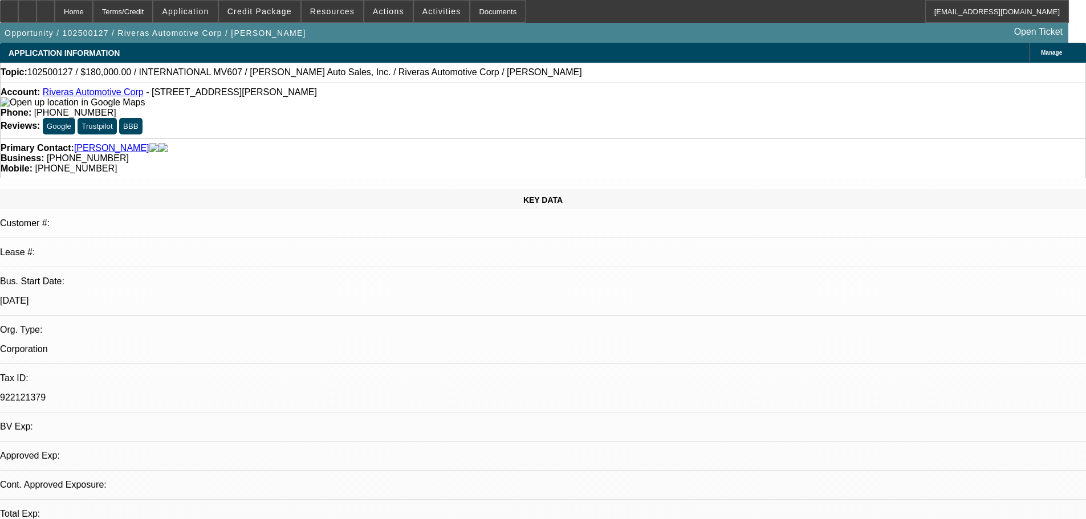
select select "0"
select select "6"
click at [255, 15] on span "Credit Package" at bounding box center [259, 11] width 64 height 9
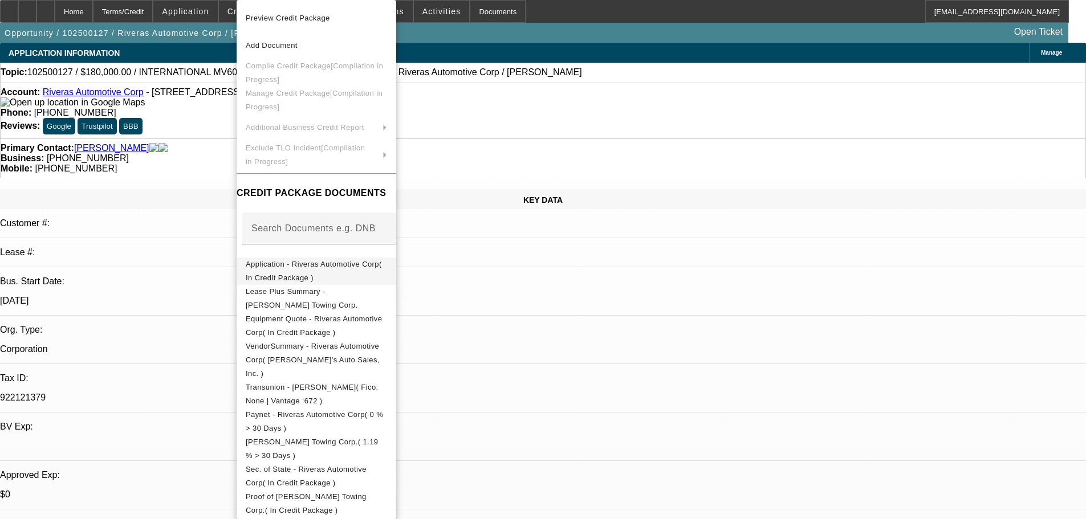
click at [292, 270] on span "Application - Riveras Automotive Corp( In Credit Package )" at bounding box center [314, 271] width 136 height 22
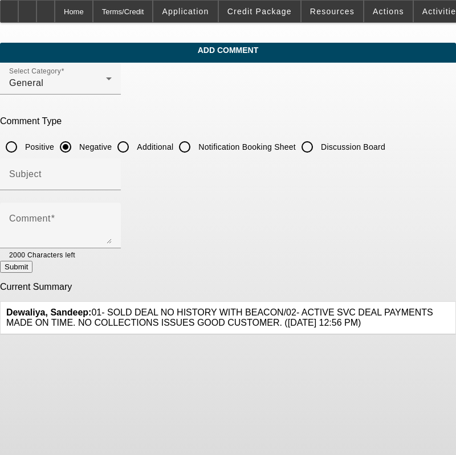
drag, startPoint x: 144, startPoint y: 144, endPoint x: 147, endPoint y: 155, distance: 11.2
click at [135, 144] on input "Additional" at bounding box center [123, 147] width 23 height 23
radio input "true"
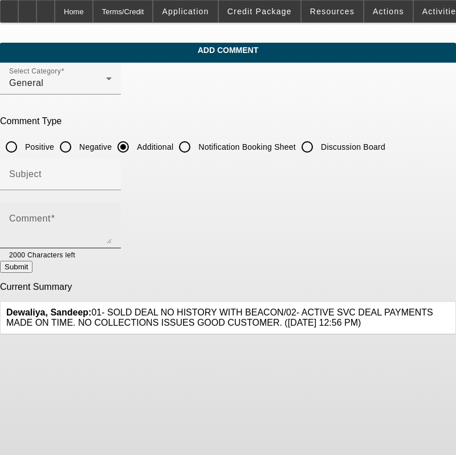
click at [112, 241] on textarea "Comment" at bounding box center [60, 230] width 103 height 27
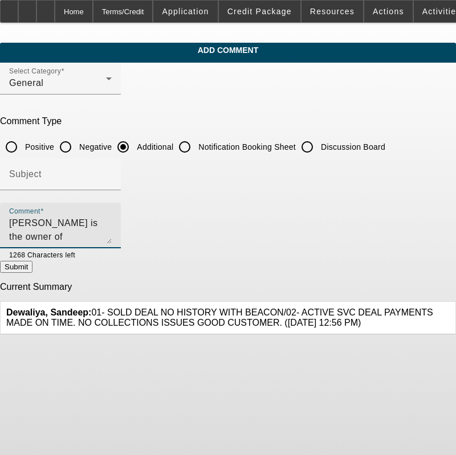
drag, startPoint x: 228, startPoint y: 238, endPoint x: -11, endPoint y: 195, distance: 242.6
click at [0, 195] on html "Home Terms/Credit Application Credit Package Resources Actions Activities Docum…" at bounding box center [228, 227] width 456 height 455
type textarea "[PERSON_NAME] is the owner of [PERSON_NAME] Towing a current BFC/Unifi lessee. …"
drag, startPoint x: 162, startPoint y: 214, endPoint x: 156, endPoint y: 213, distance: 5.8
click at [112, 214] on div "Comment [PERSON_NAME] is the owner of [PERSON_NAME] Towing a current BFC/[PERSO…" at bounding box center [60, 226] width 103 height 46
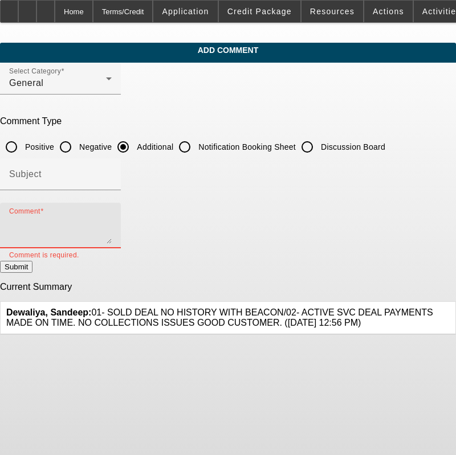
paste textarea "[PERSON_NAME] is the owner of [PERSON_NAME] Towing, a current BFC/Unifi lessee …"
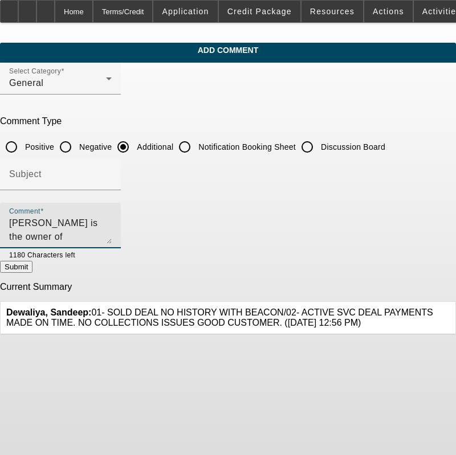
scroll to position [23, 0]
click at [112, 231] on textarea "[PERSON_NAME] is the owner of [PERSON_NAME] Towing, a current BFC/Unifi lessee …" at bounding box center [60, 230] width 103 height 27
click at [112, 227] on textarea "[PERSON_NAME] is the owner of [PERSON_NAME] Towing, a current BFC/Unifi lessee …" at bounding box center [60, 230] width 103 height 27
type textarea "[PERSON_NAME] is the owner of [PERSON_NAME] Towing, a current BFC/Unifi lessee …"
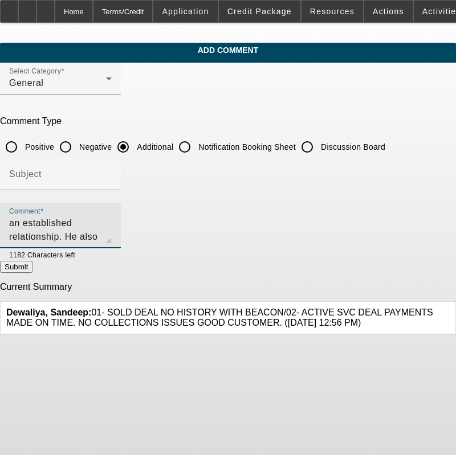
click at [32, 266] on button "Submit" at bounding box center [16, 267] width 32 height 12
radio input "true"
